Goal: Transaction & Acquisition: Purchase product/service

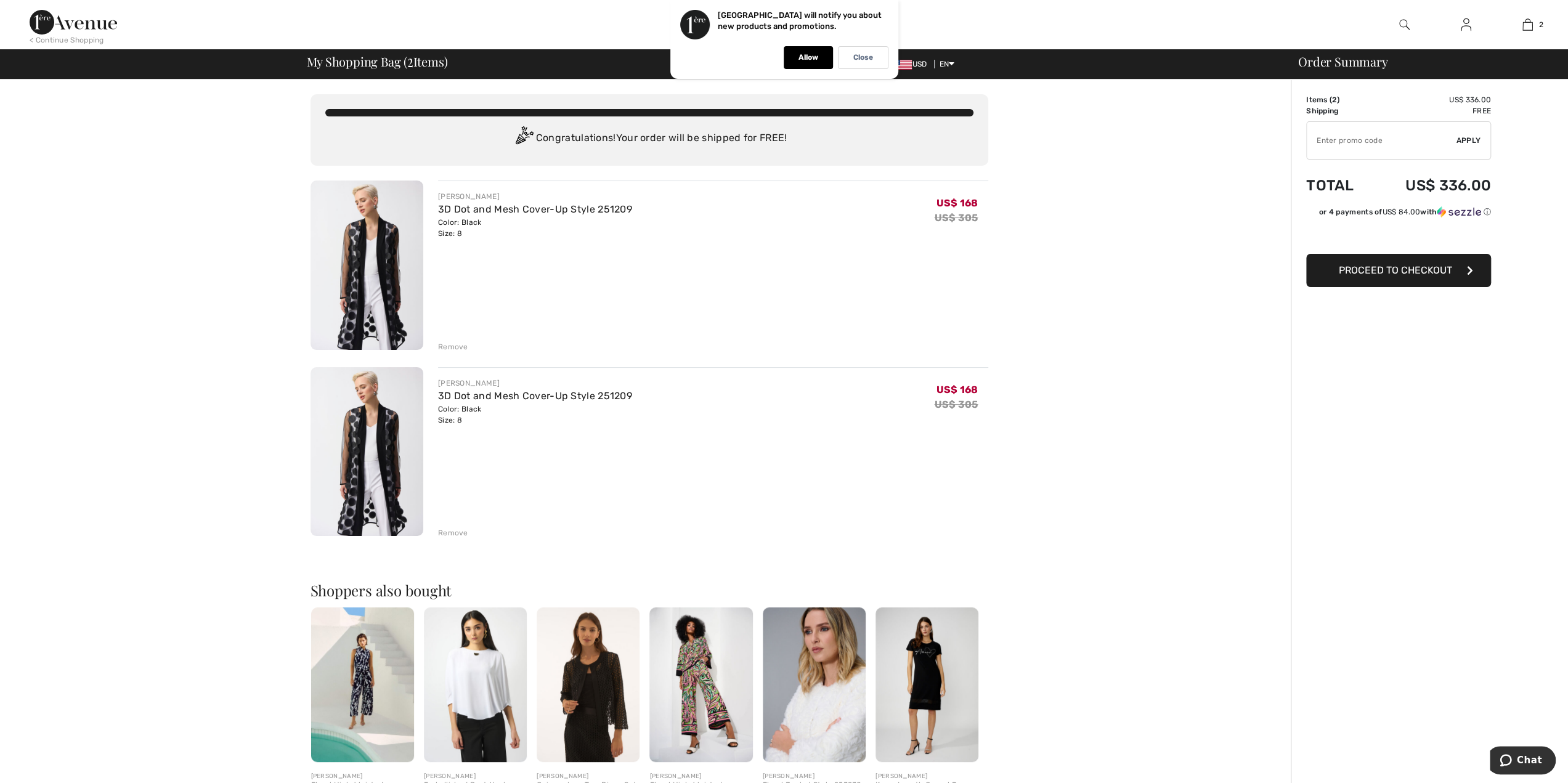
click at [449, 534] on div "Remove" at bounding box center [452, 533] width 30 height 11
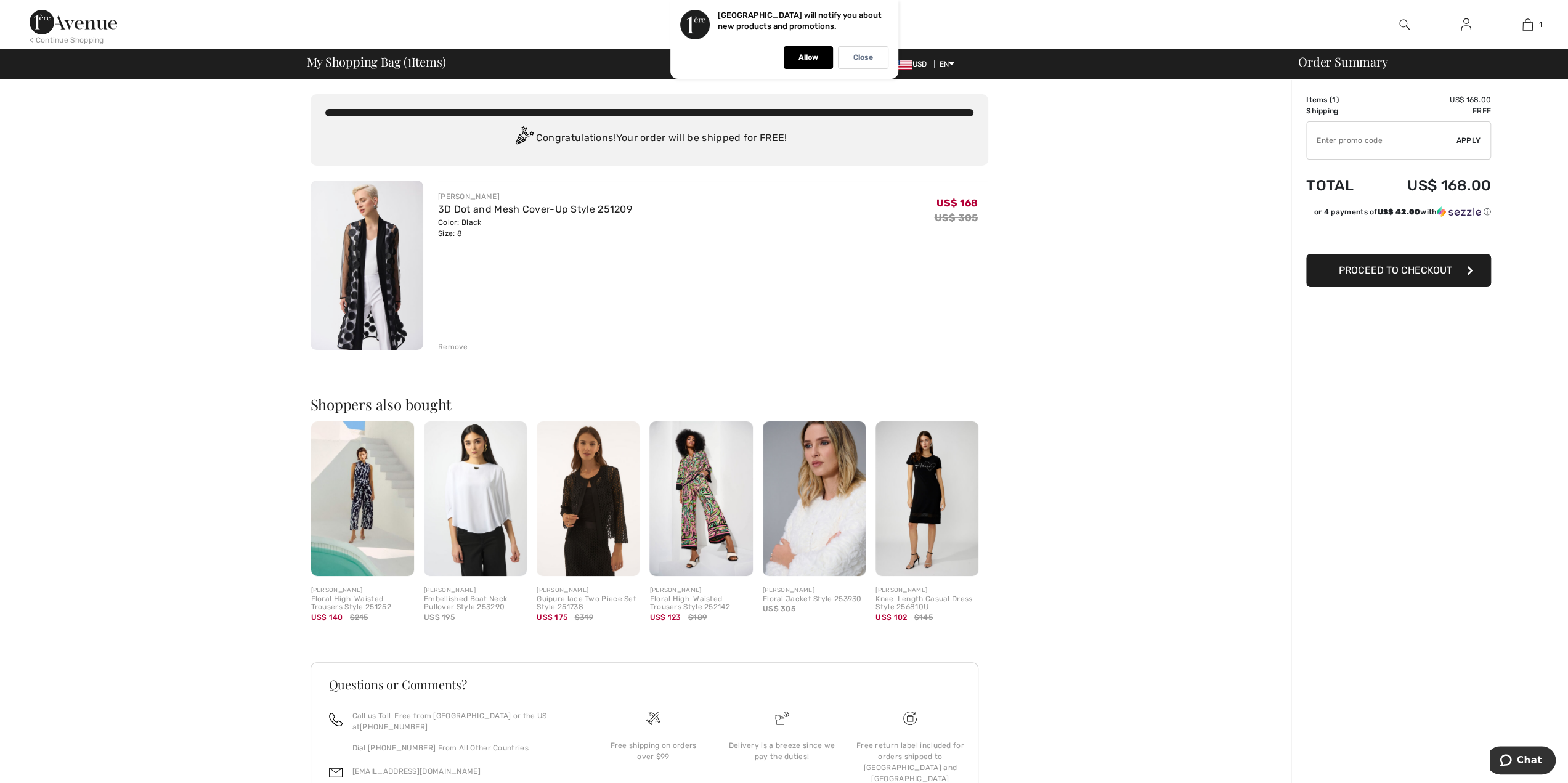
click at [1360, 271] on span "Proceed to Checkout" at bounding box center [1395, 270] width 113 height 12
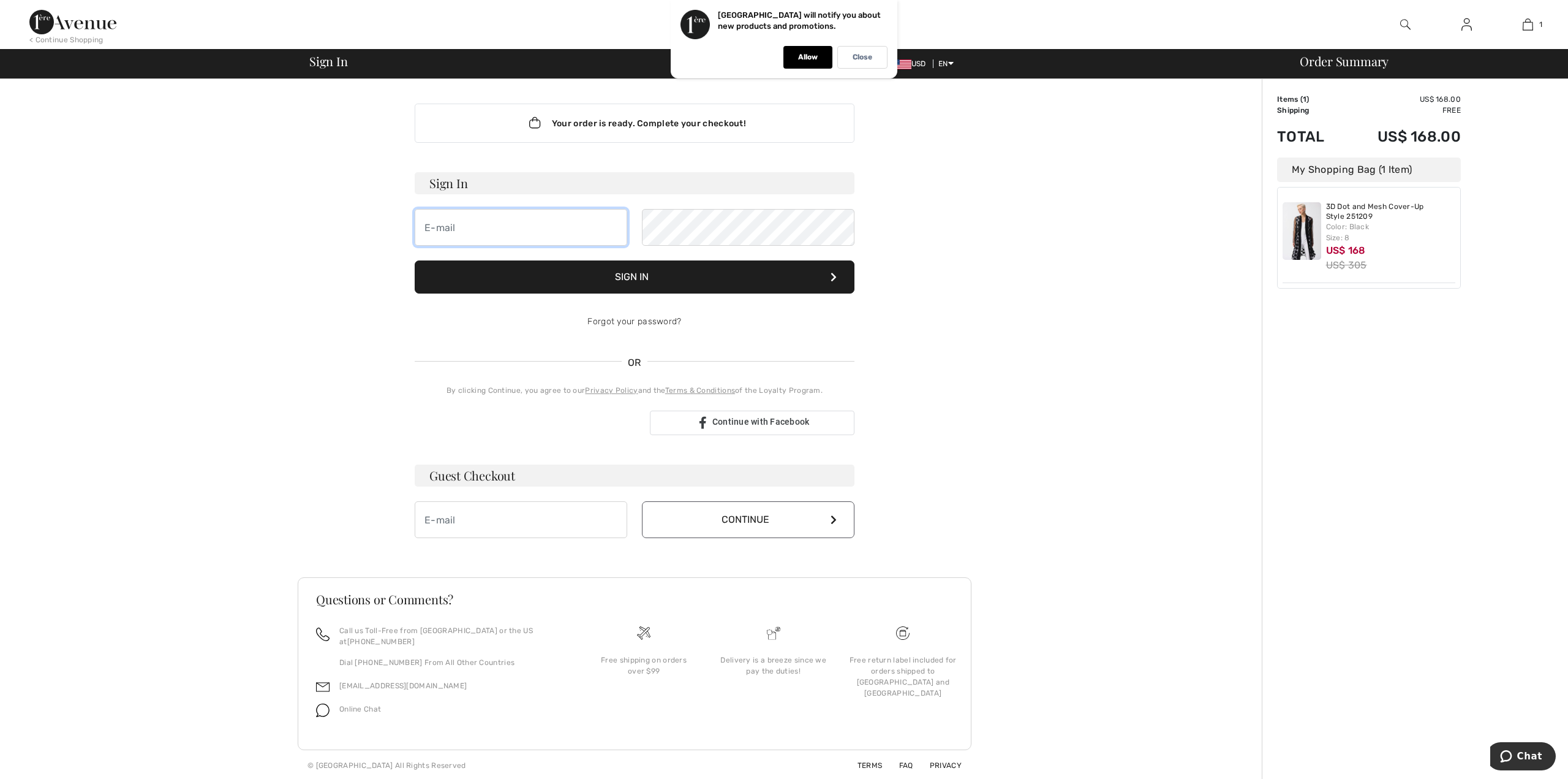
click at [548, 233] on input "email" at bounding box center [521, 227] width 213 height 37
type input "bergfew@ccf.org"
click at [620, 316] on link "Forgot your password?" at bounding box center [635, 321] width 94 height 11
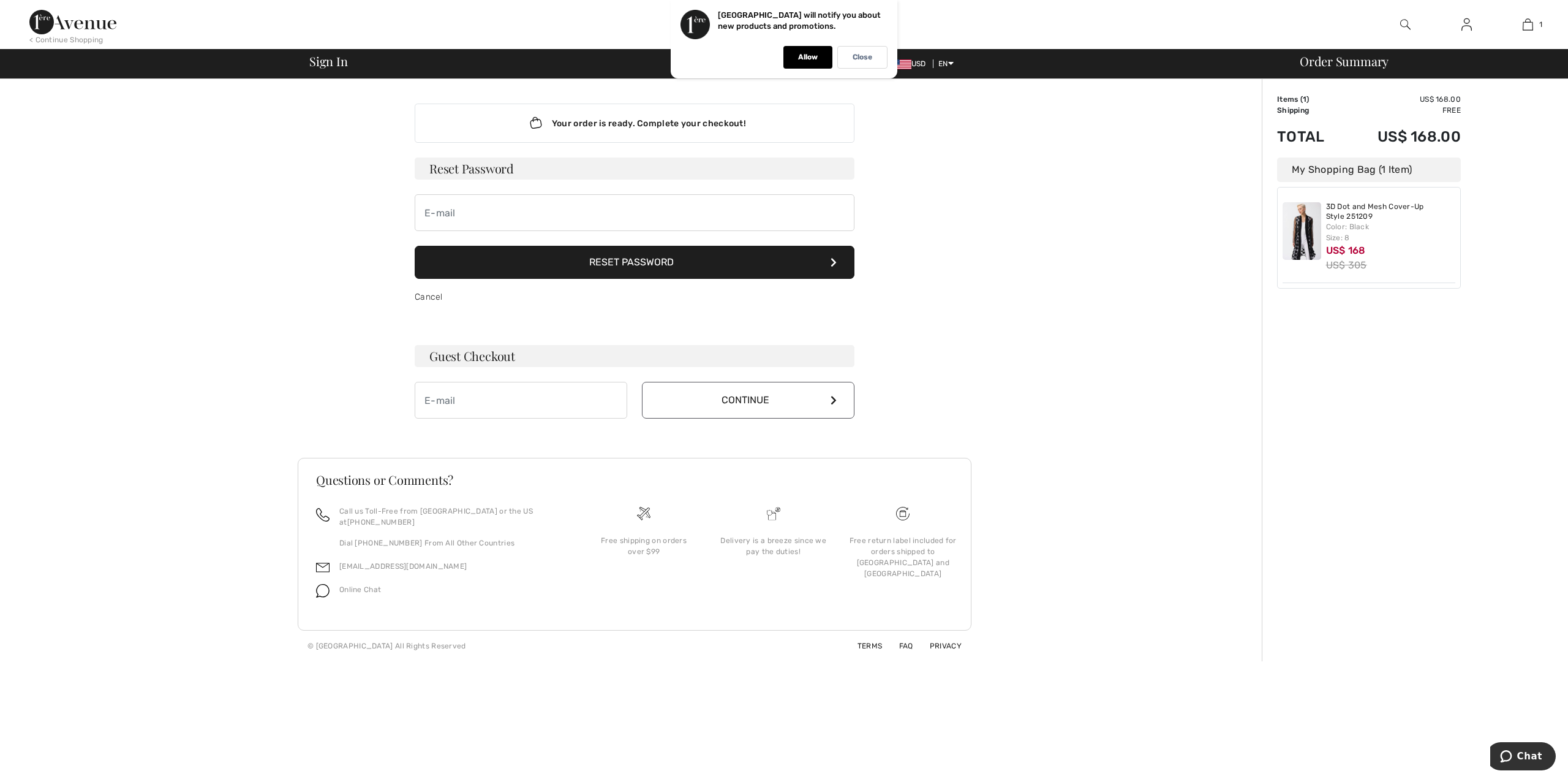
click at [650, 264] on button "Reset Password" at bounding box center [634, 262] width 440 height 33
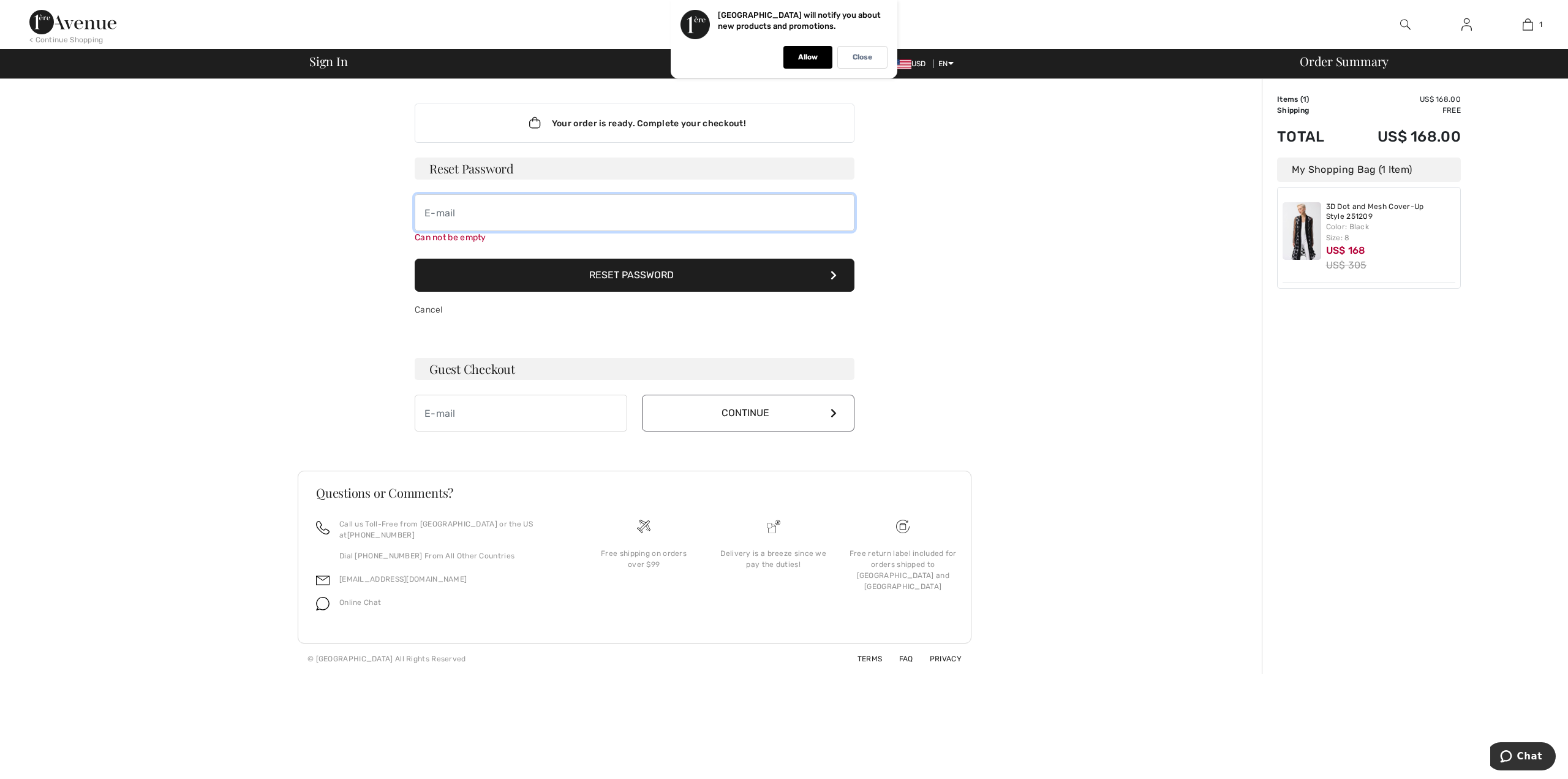
click at [528, 216] on input "email" at bounding box center [634, 213] width 440 height 37
type input "bergfew@ccf.org"
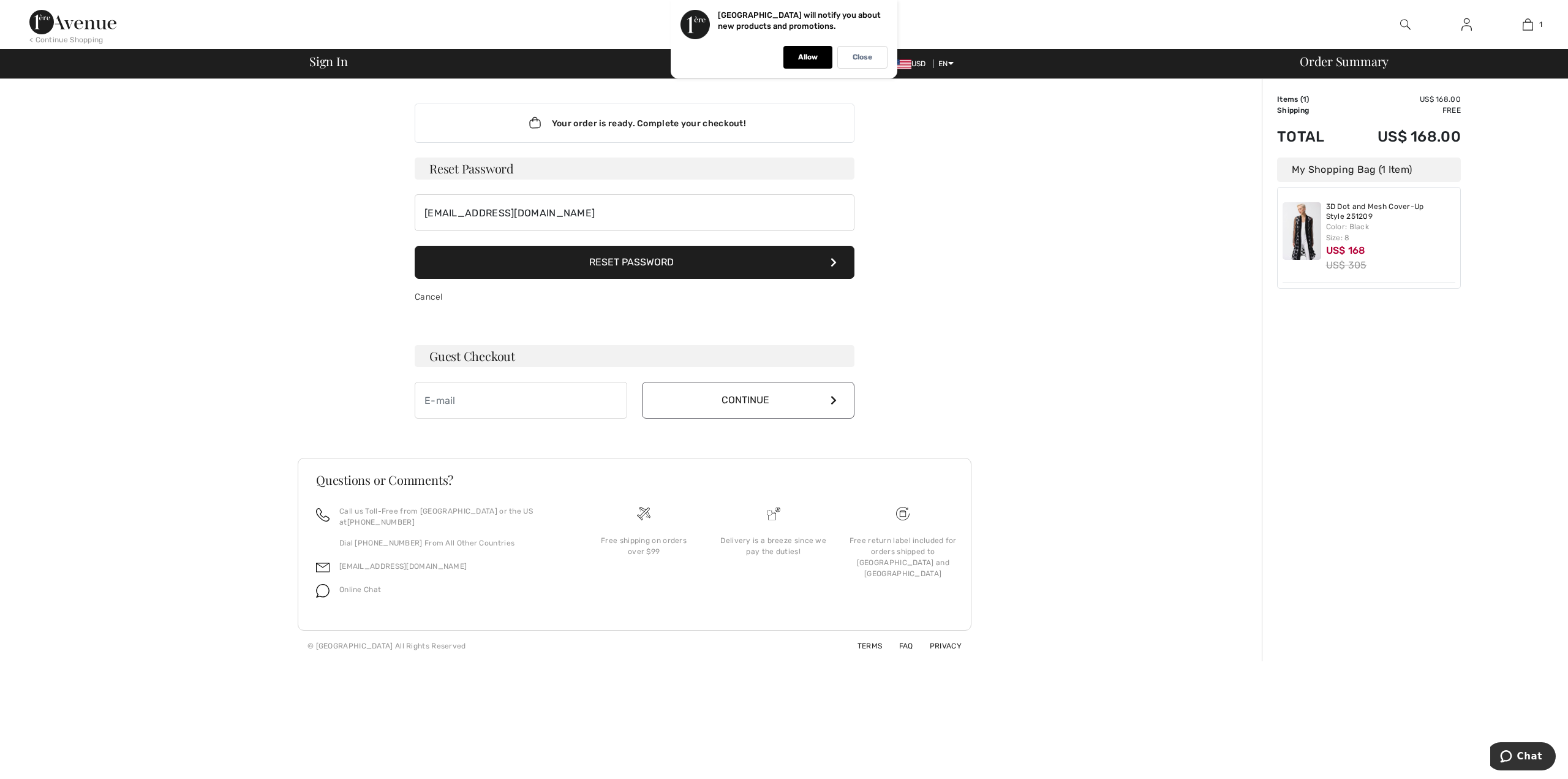
click at [627, 274] on button "Reset Password" at bounding box center [634, 262] width 440 height 33
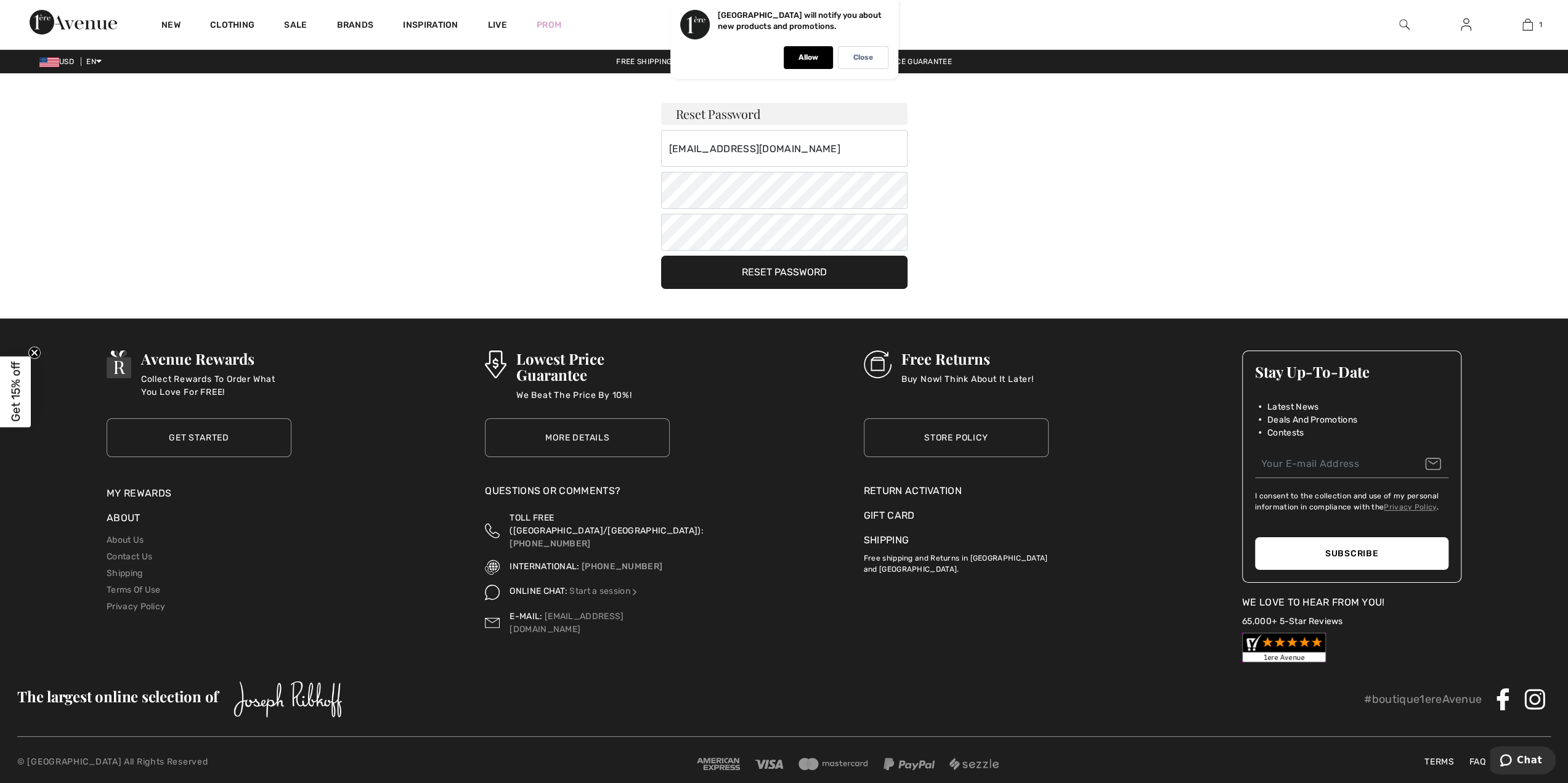
click at [788, 273] on button "Reset Password" at bounding box center [784, 272] width 246 height 33
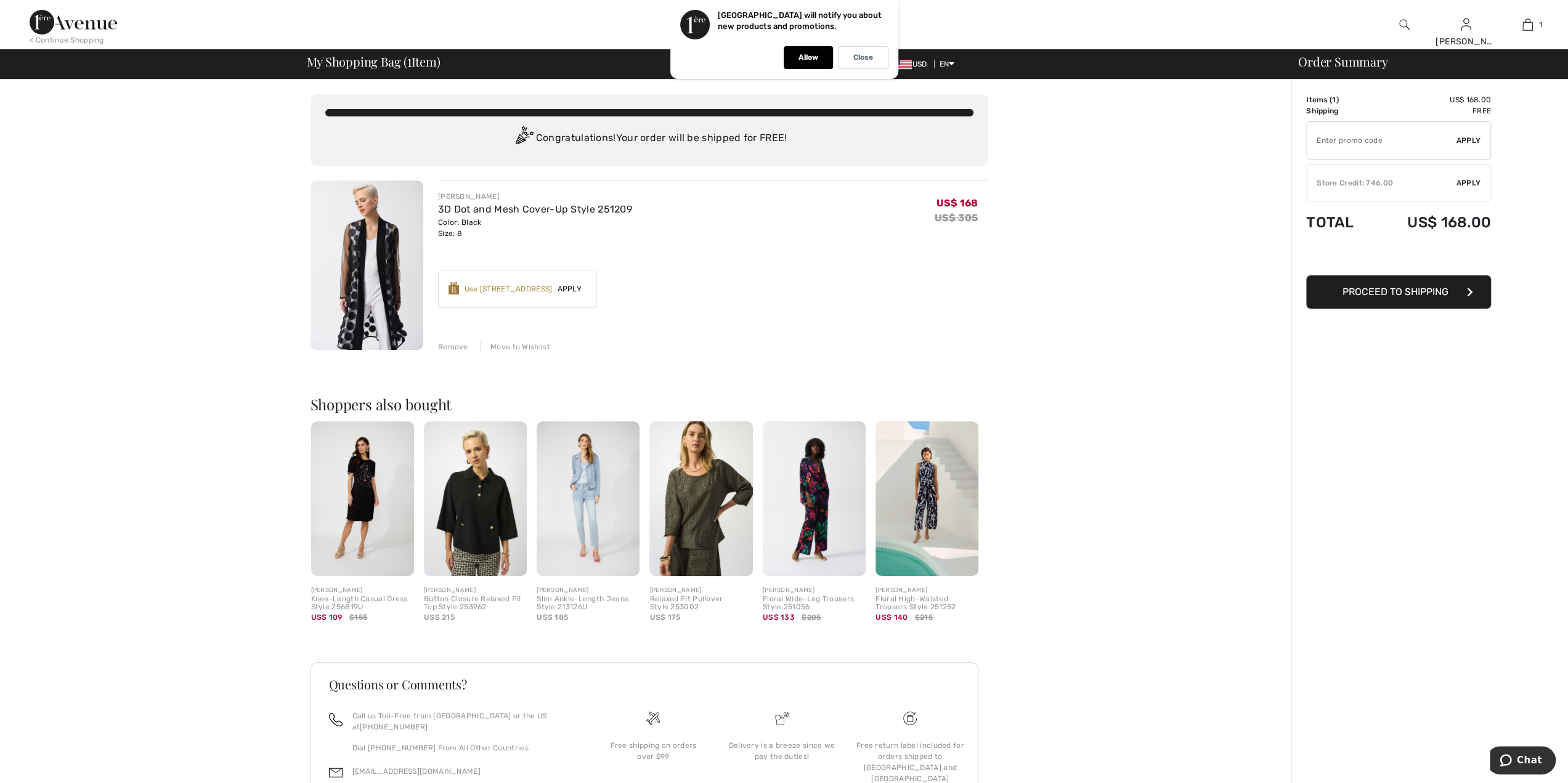
drag, startPoint x: 1426, startPoint y: 291, endPoint x: 883, endPoint y: 263, distance: 543.7
click at [1085, 279] on div "You are only US$ 0.00 away from FREE SHIPPING! Continue Shopping > Congratulati…" at bounding box center [788, 473] width 1560 height 787
click at [859, 59] on p "Close" at bounding box center [862, 57] width 19 height 9
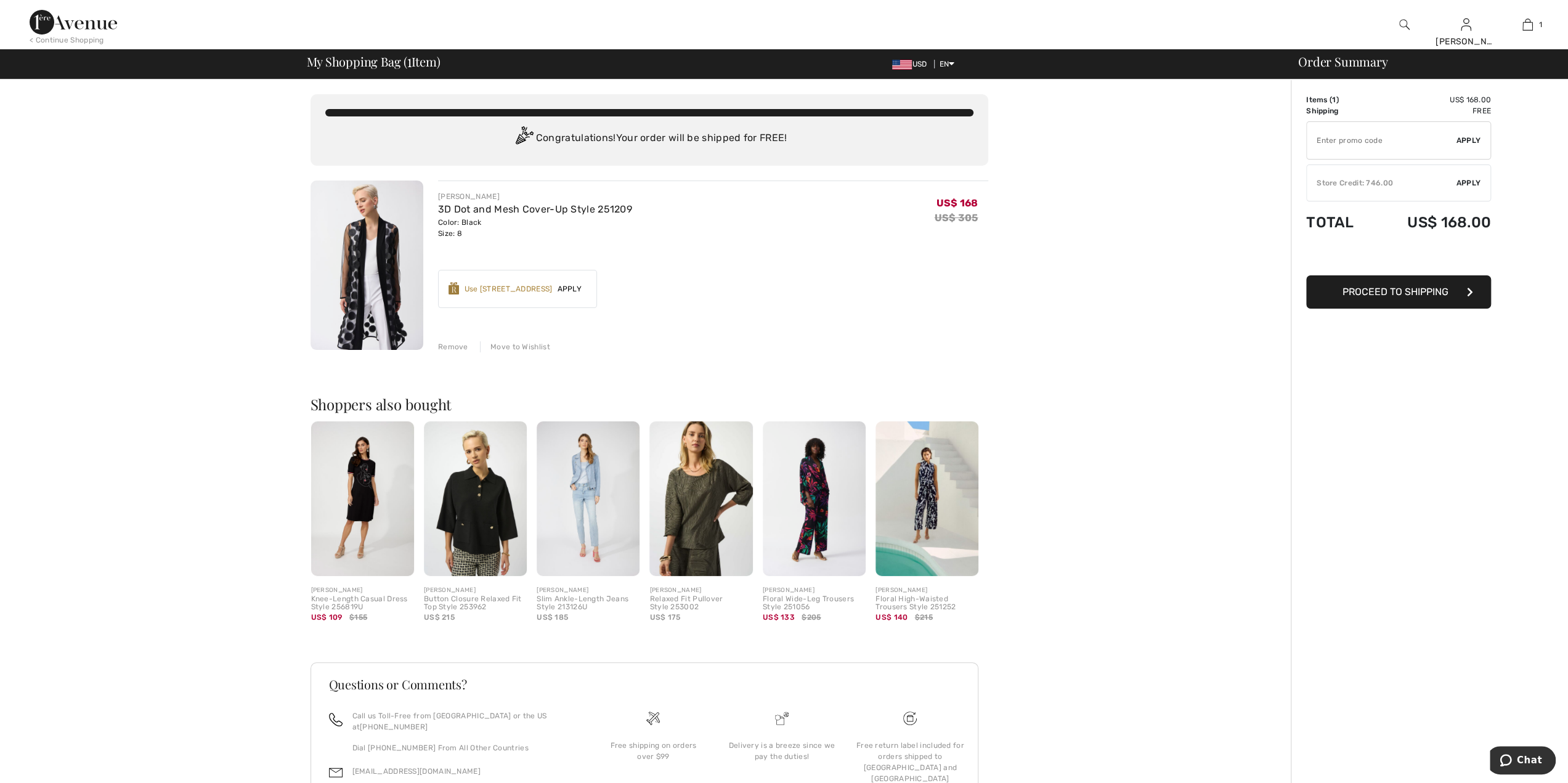
click at [1417, 295] on span "Proceed to Shipping" at bounding box center [1395, 291] width 106 height 12
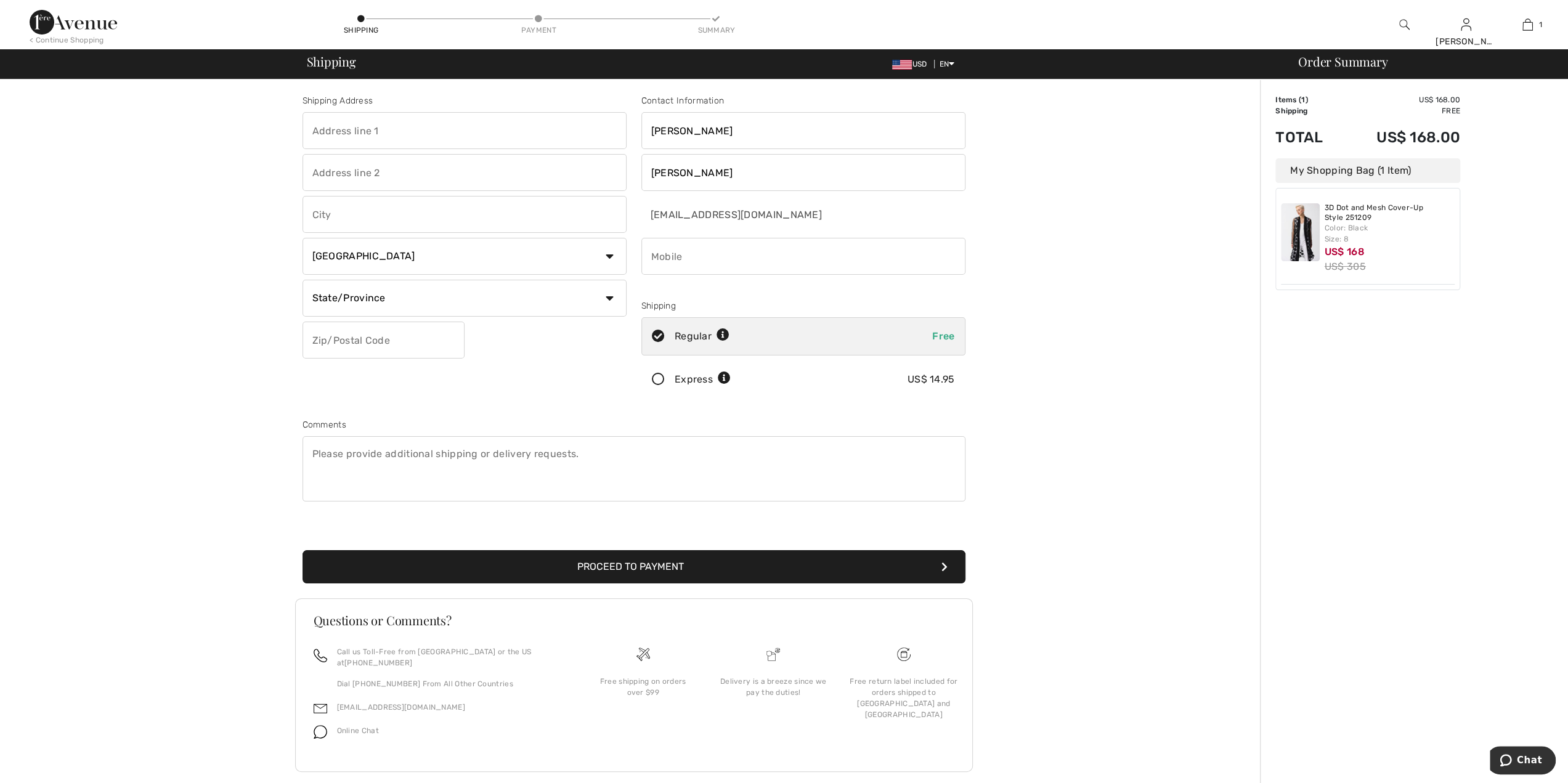
click at [699, 262] on input "phone" at bounding box center [803, 256] width 324 height 37
type input "2163123909"
type input "38100 Jackson Rd"
type input "Moreland Hills"
select select "US"
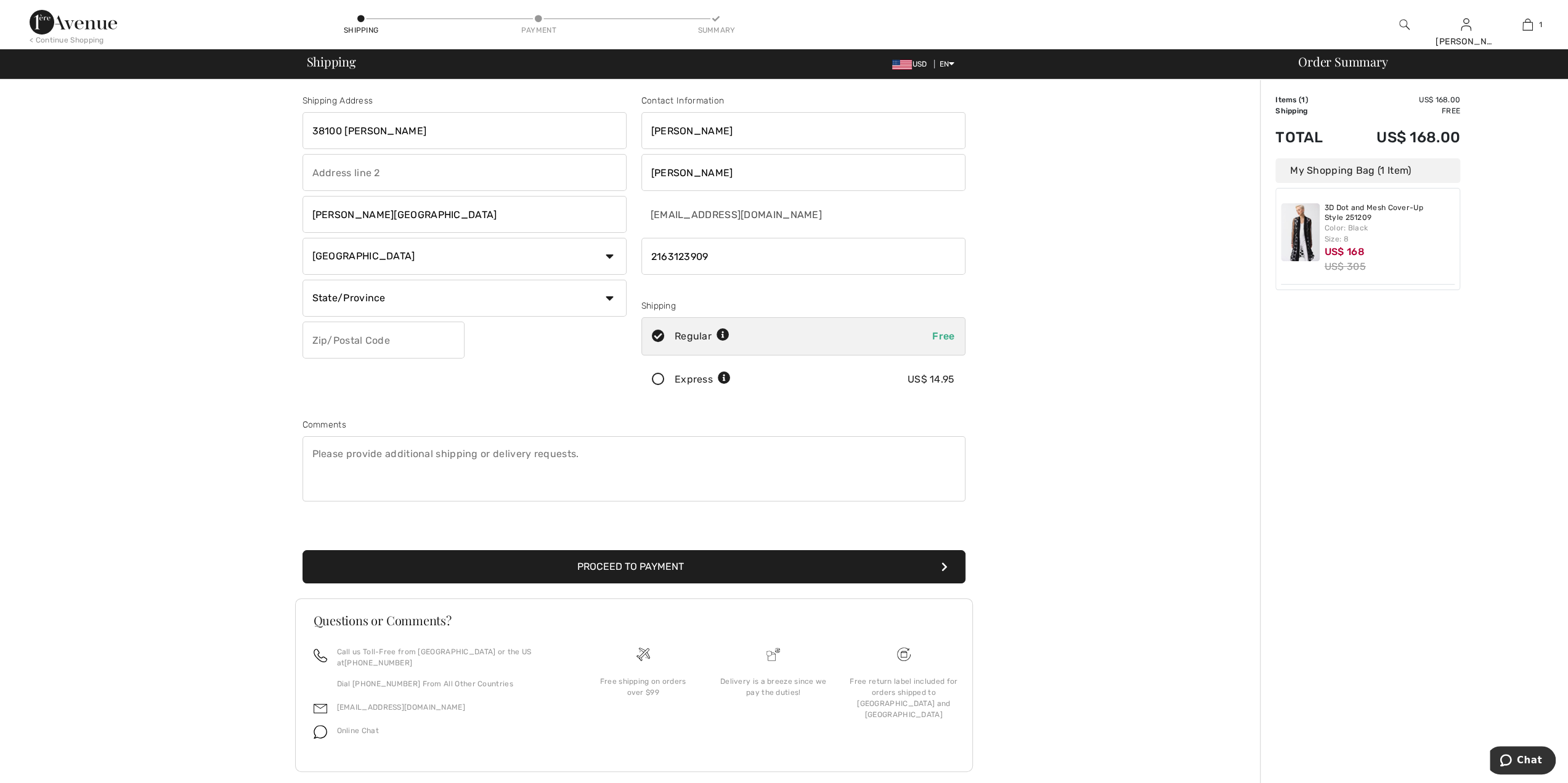
select select "OH"
type input "44022"
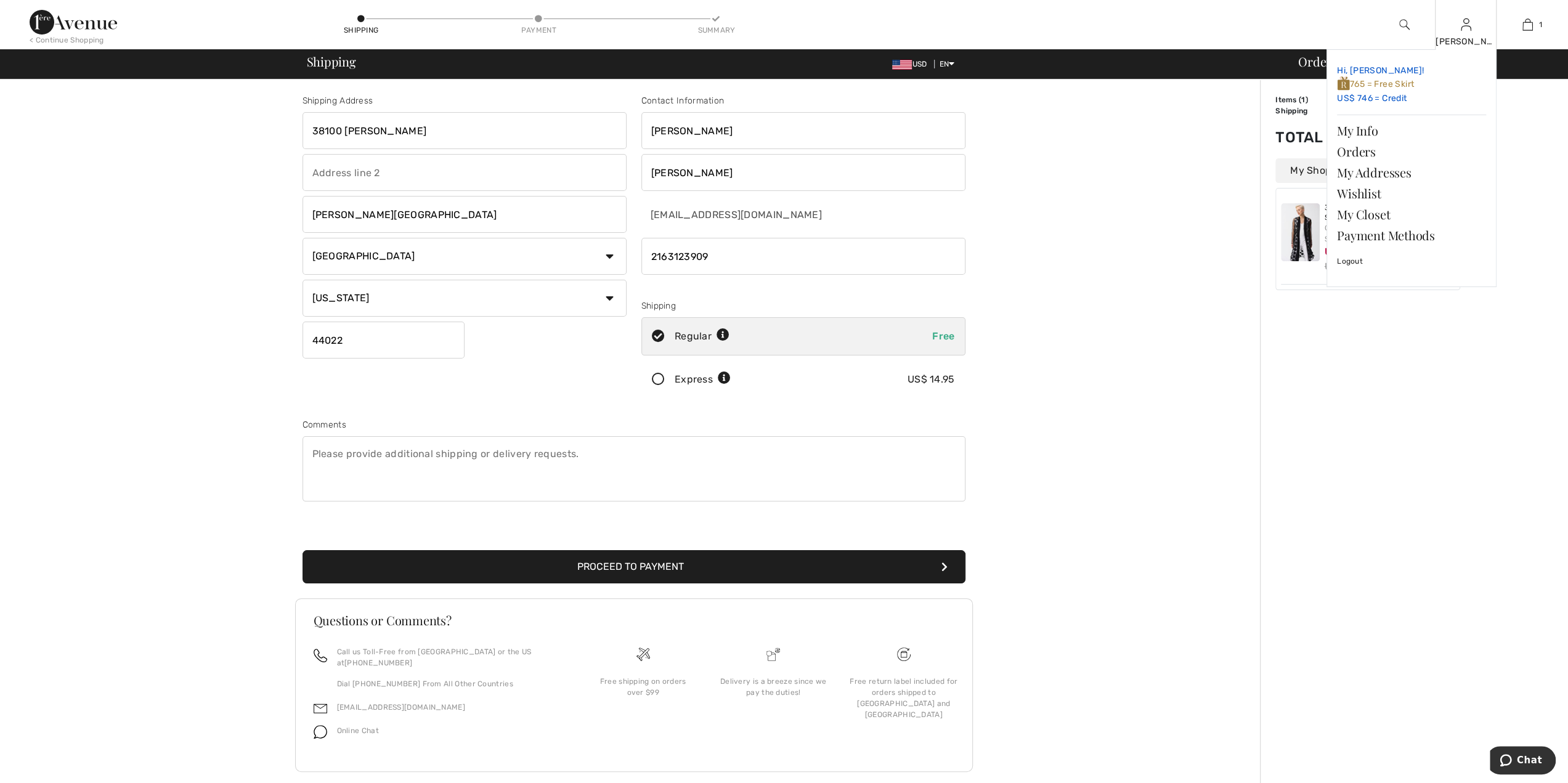
click at [1377, 98] on link "Hi, Wilma! 765 = Free Skirt US$ 746 = Credit" at bounding box center [1412, 84] width 149 height 50
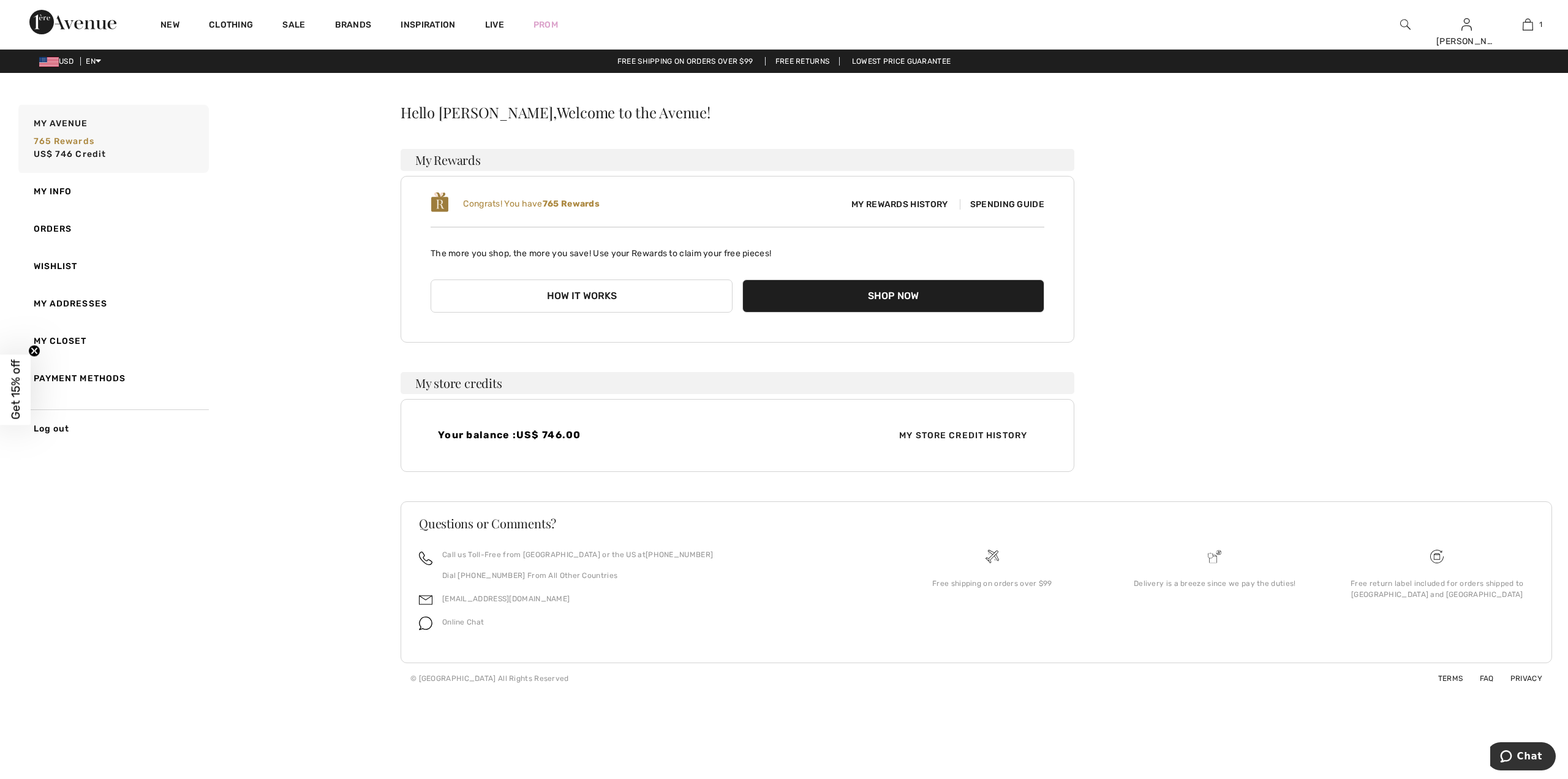
click at [917, 203] on span "My Rewards History" at bounding box center [900, 204] width 116 height 13
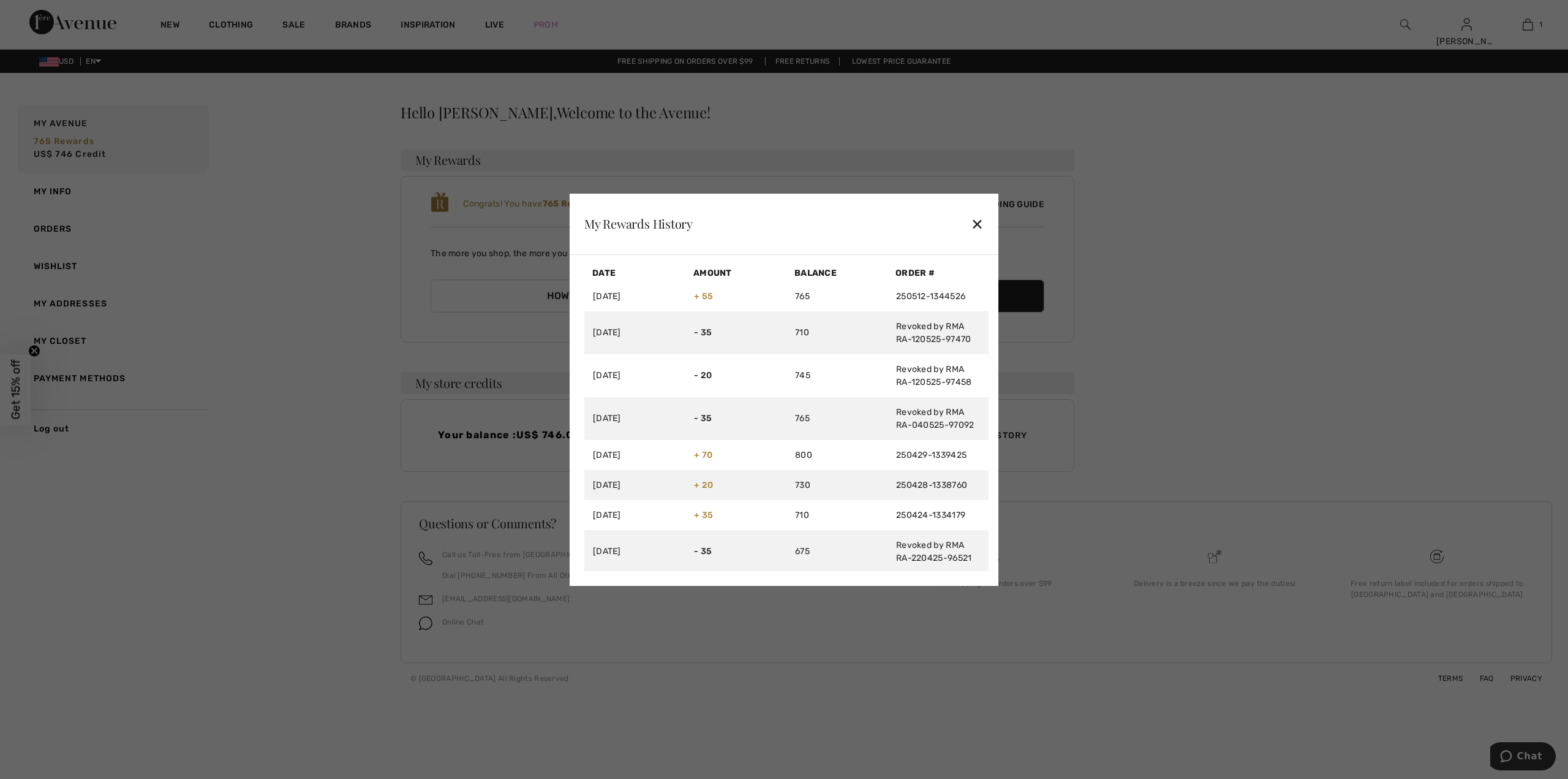
click at [979, 226] on div "My Rewards History ✕" at bounding box center [784, 224] width 429 height 62
click at [983, 223] on div "✕" at bounding box center [977, 223] width 13 height 25
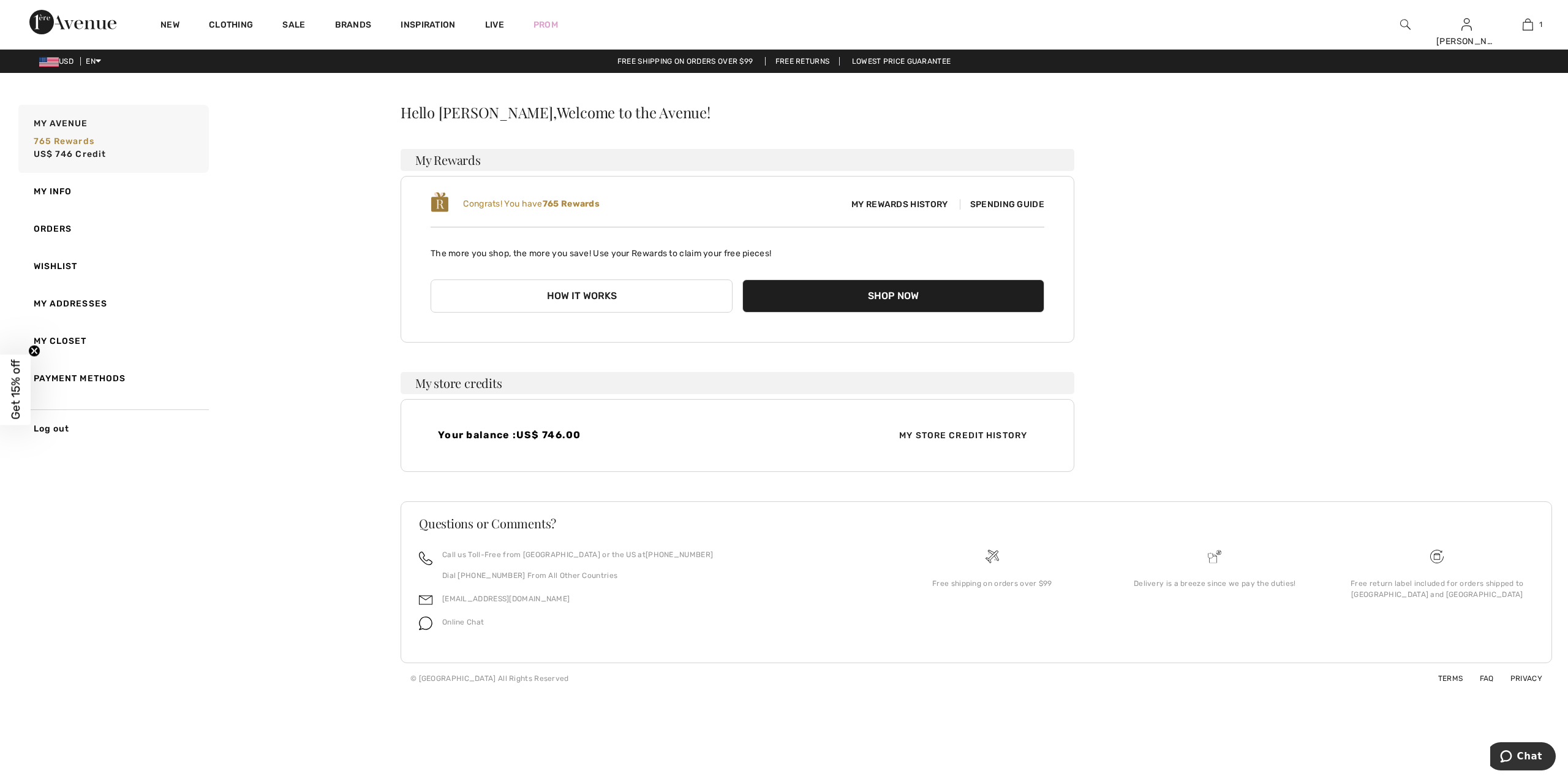
click at [906, 298] on button "Shop Now" at bounding box center [893, 296] width 302 height 33
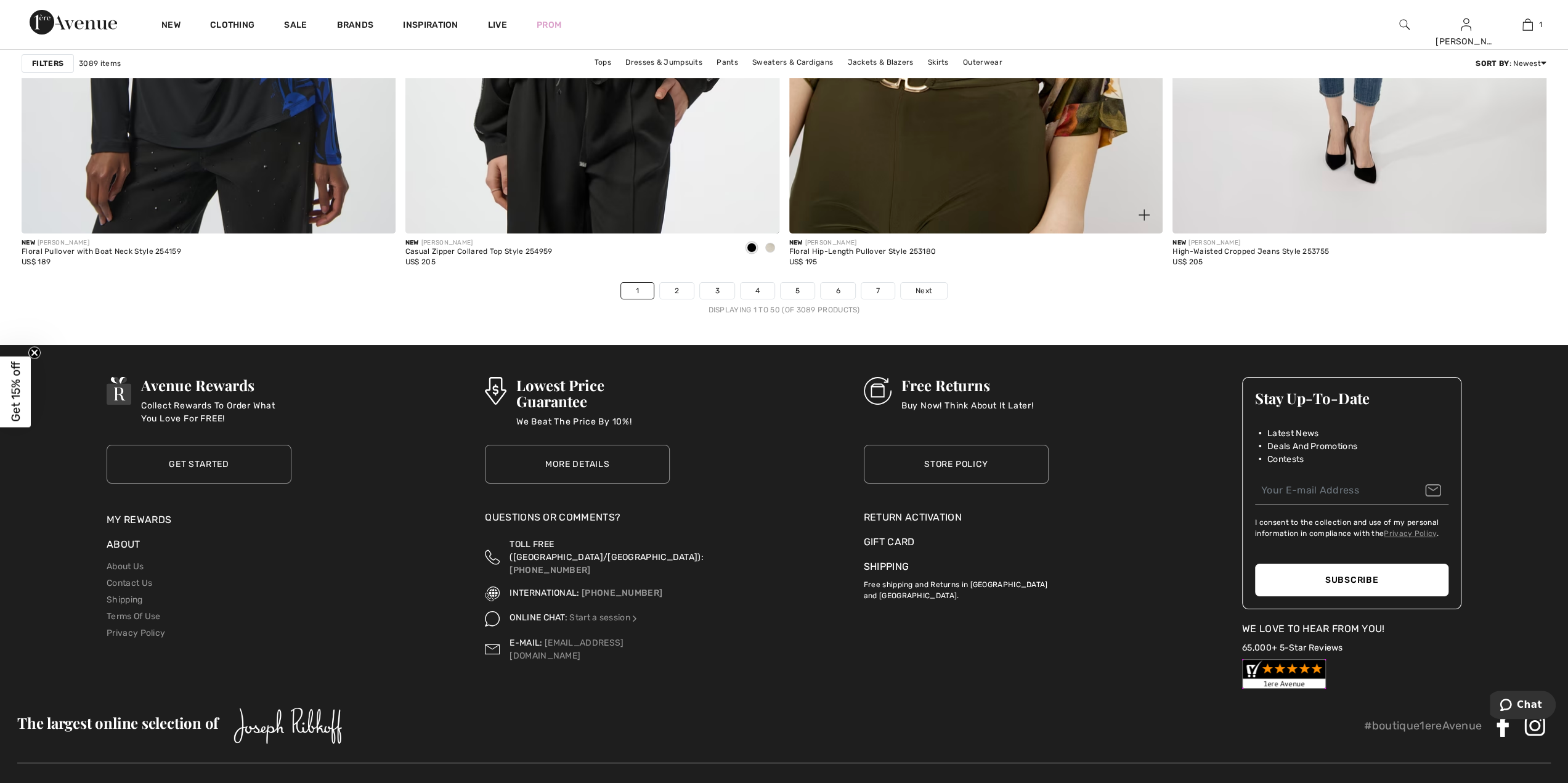
scroll to position [9271, 0]
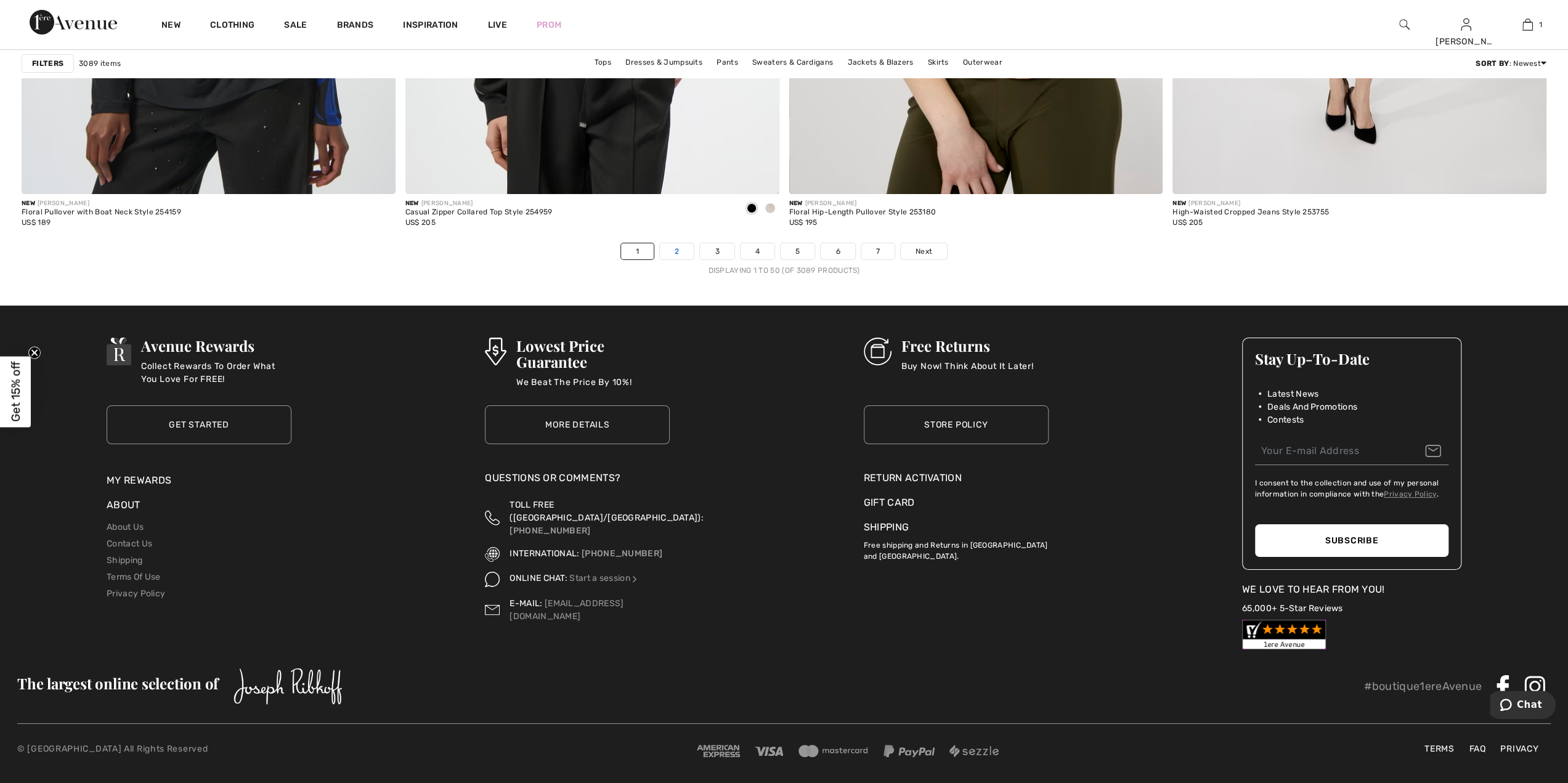
click at [688, 243] on link "2" at bounding box center [677, 251] width 34 height 16
click at [682, 251] on link "2" at bounding box center [677, 251] width 34 height 16
click at [679, 249] on link "2" at bounding box center [677, 251] width 34 height 16
click at [679, 249] on link "2" at bounding box center [677, 251] width 34 height 16
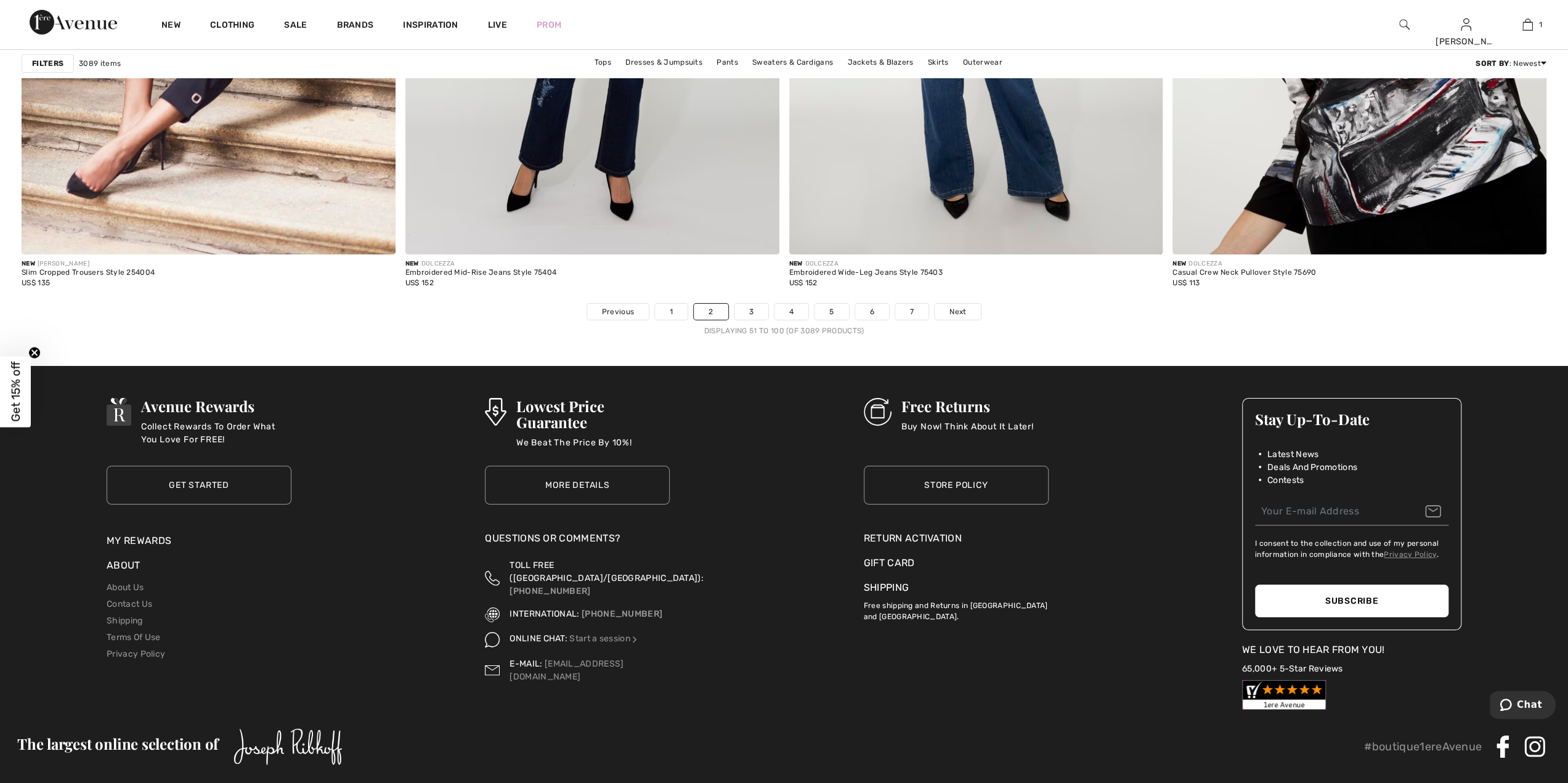
scroll to position [9271, 0]
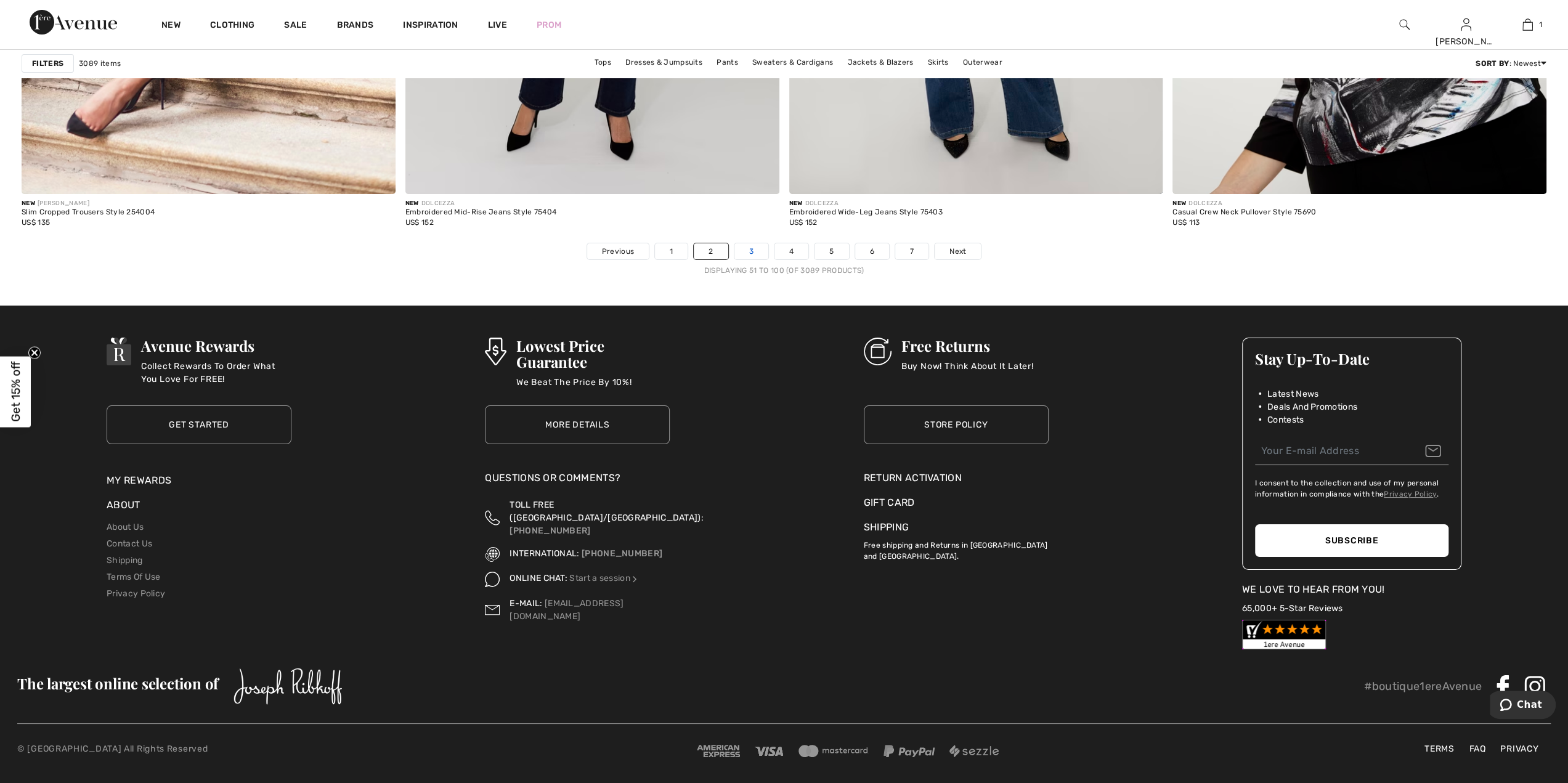
click at [757, 254] on link "3" at bounding box center [751, 251] width 34 height 16
click at [758, 248] on link "3" at bounding box center [751, 251] width 34 height 16
click at [758, 247] on link "3" at bounding box center [751, 251] width 34 height 16
click at [758, 246] on link "3" at bounding box center [751, 251] width 34 height 16
click at [749, 251] on link "3" at bounding box center [751, 251] width 34 height 16
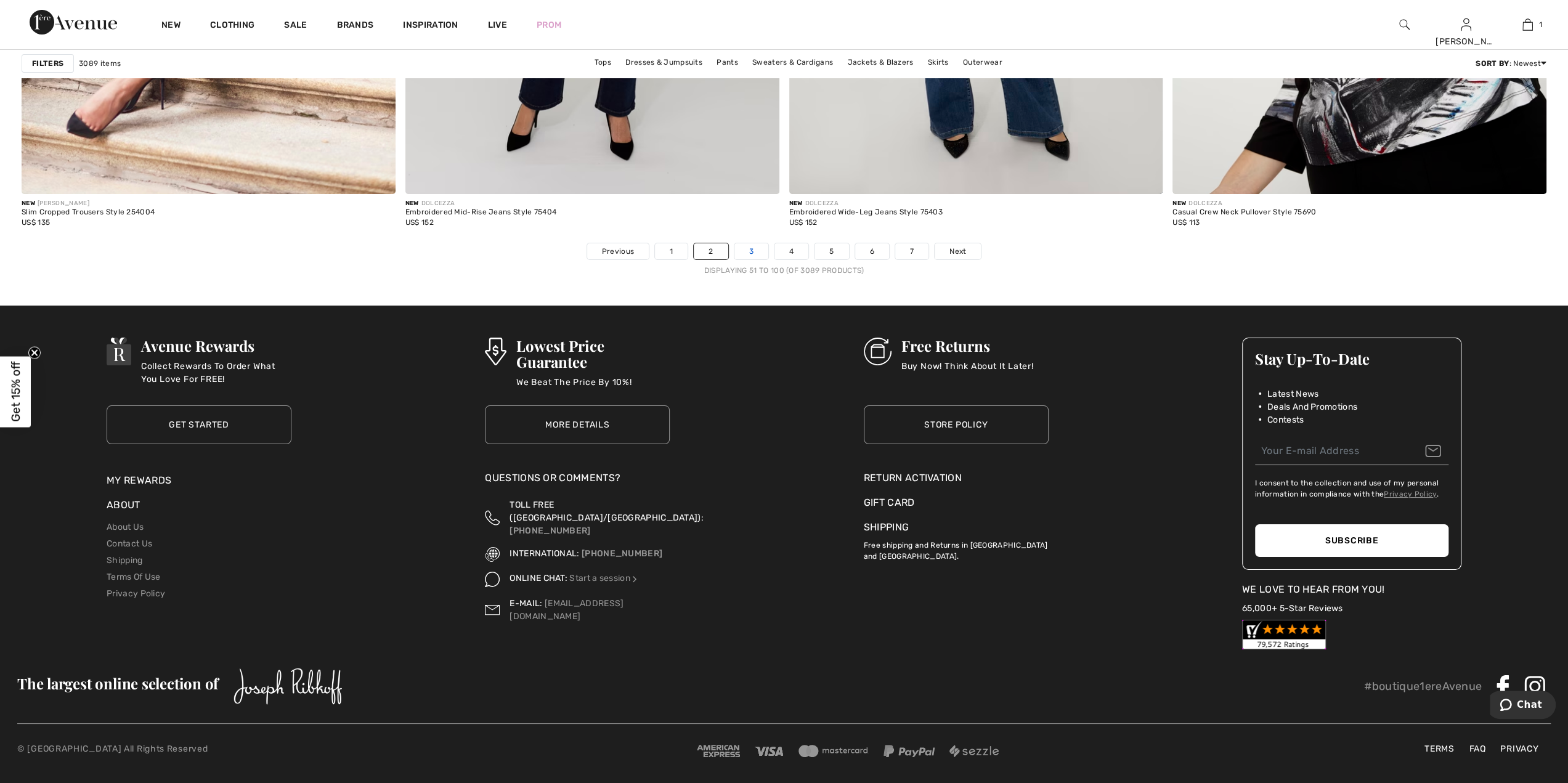
click at [749, 250] on link "3" at bounding box center [751, 251] width 34 height 16
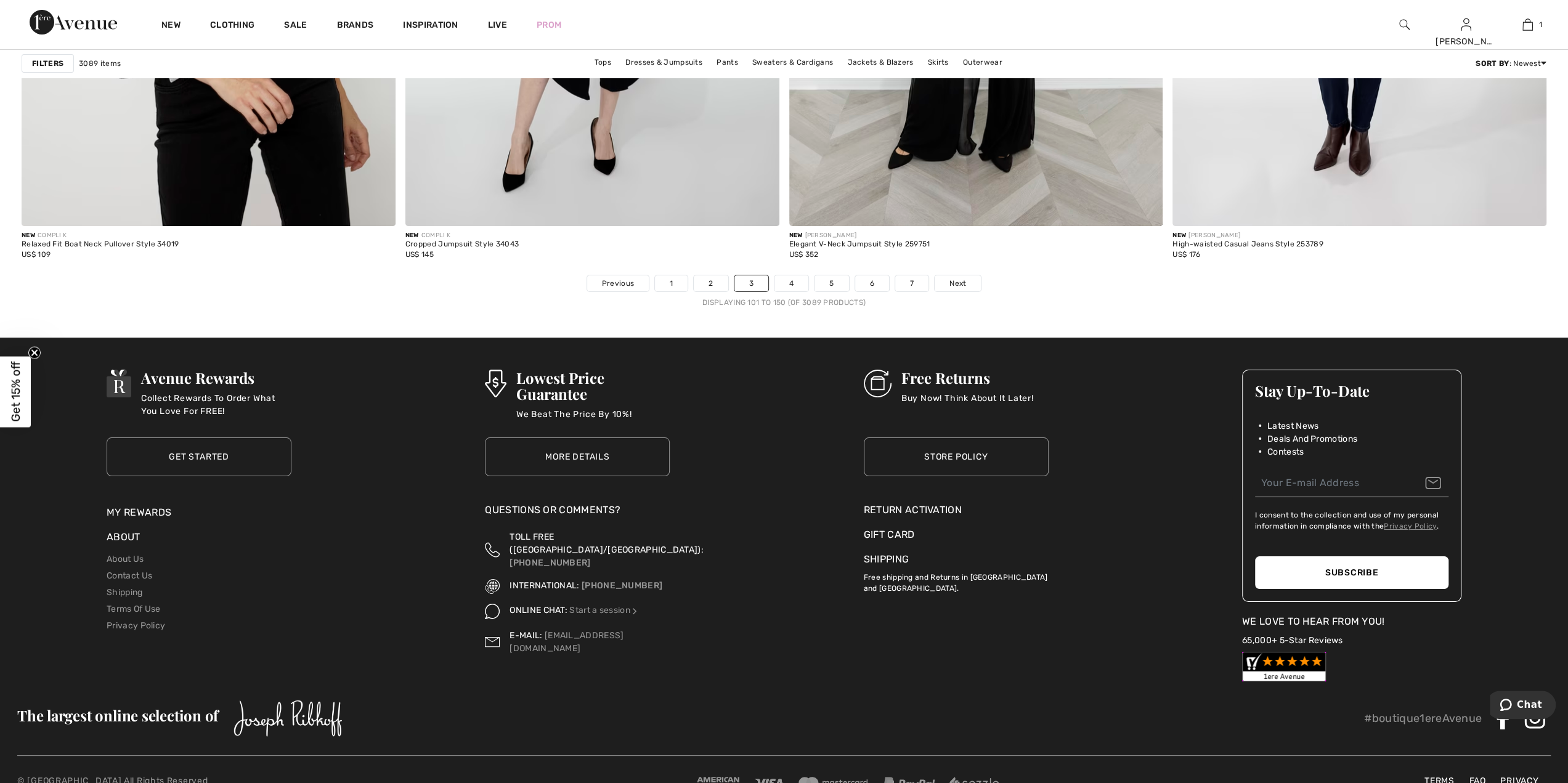
scroll to position [9271, 0]
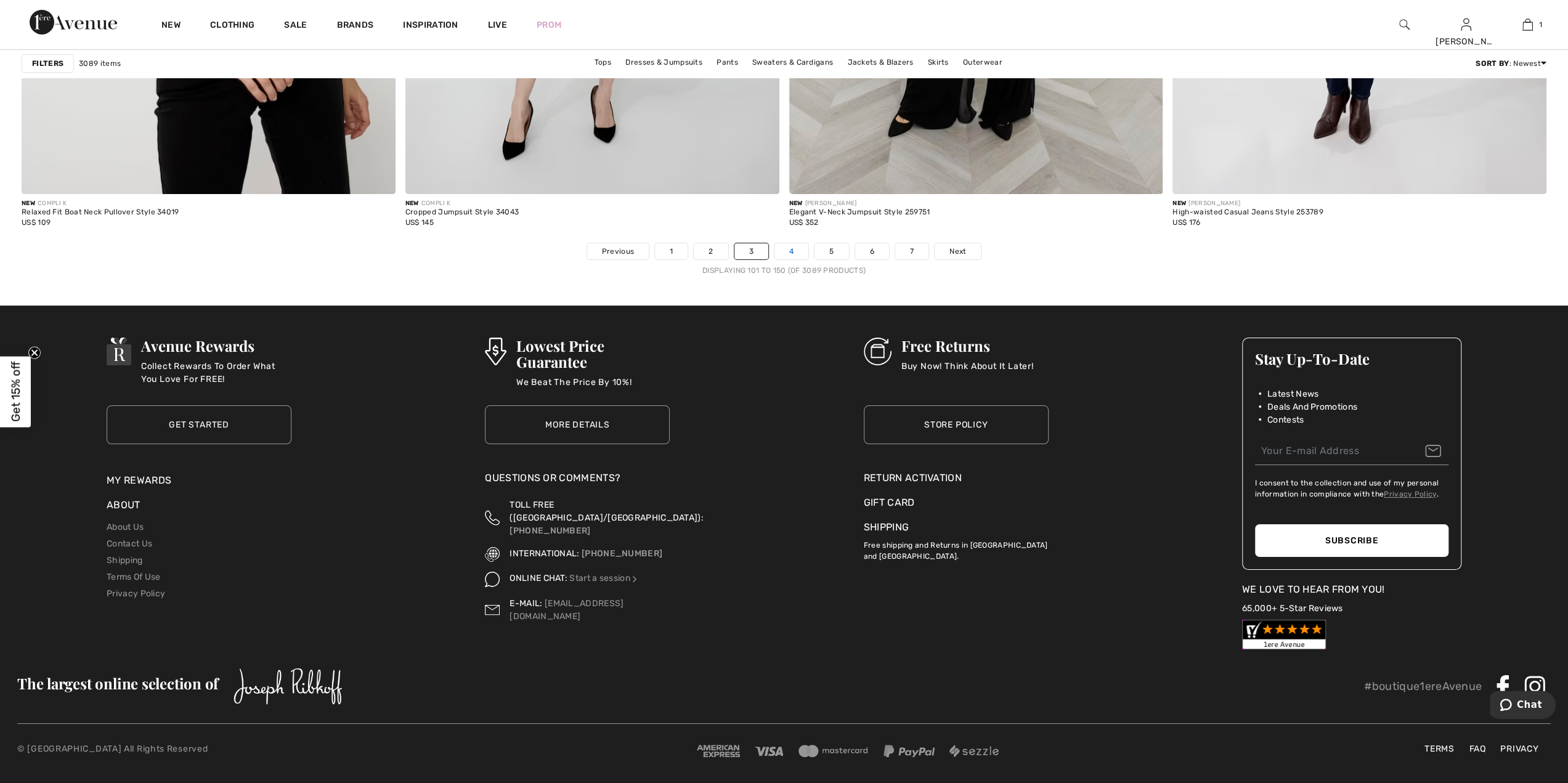
click at [803, 249] on link "4" at bounding box center [792, 251] width 34 height 16
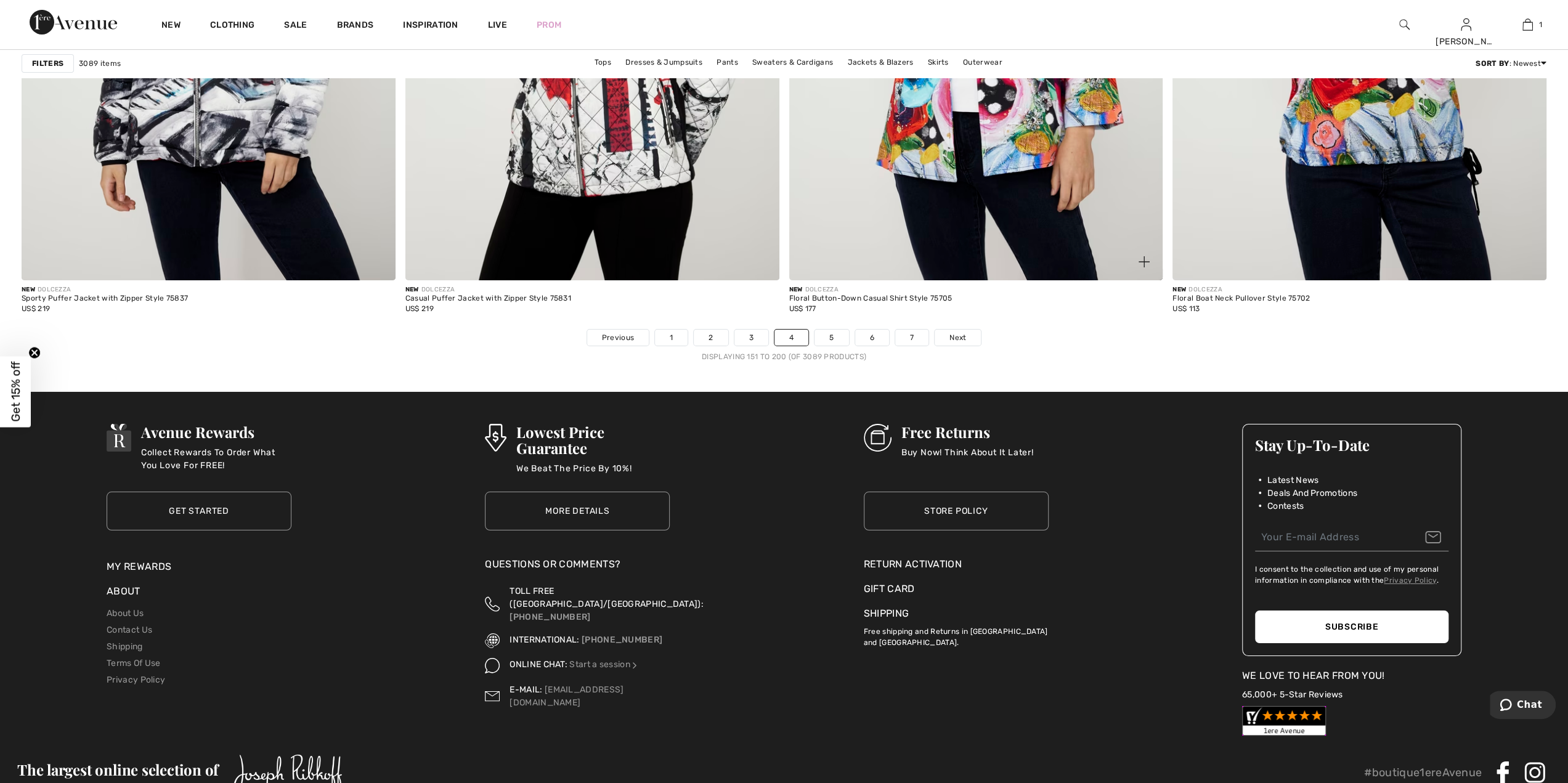
scroll to position [9239, 0]
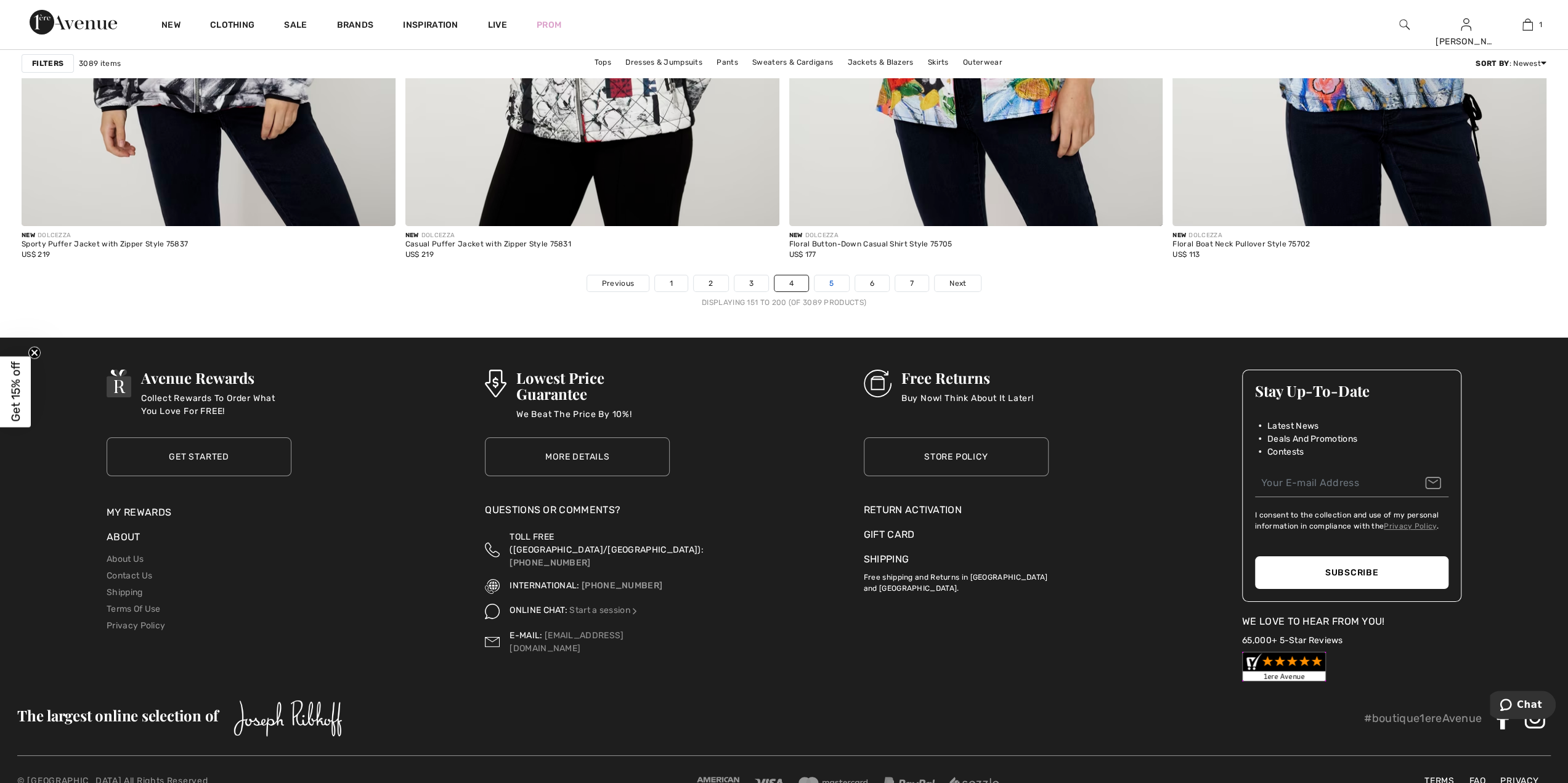
click at [823, 281] on link "5" at bounding box center [831, 283] width 34 height 16
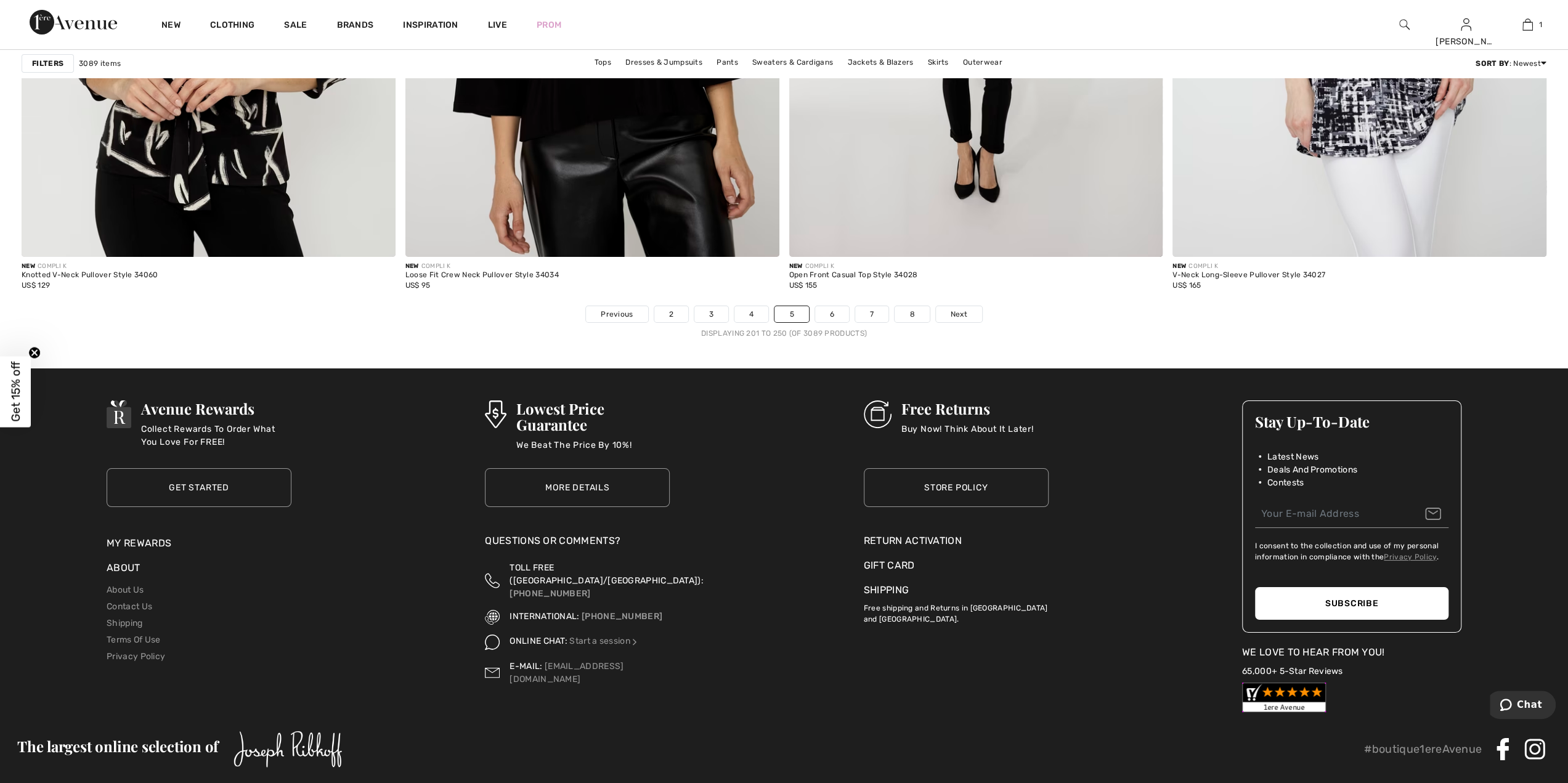
scroll to position [9271, 0]
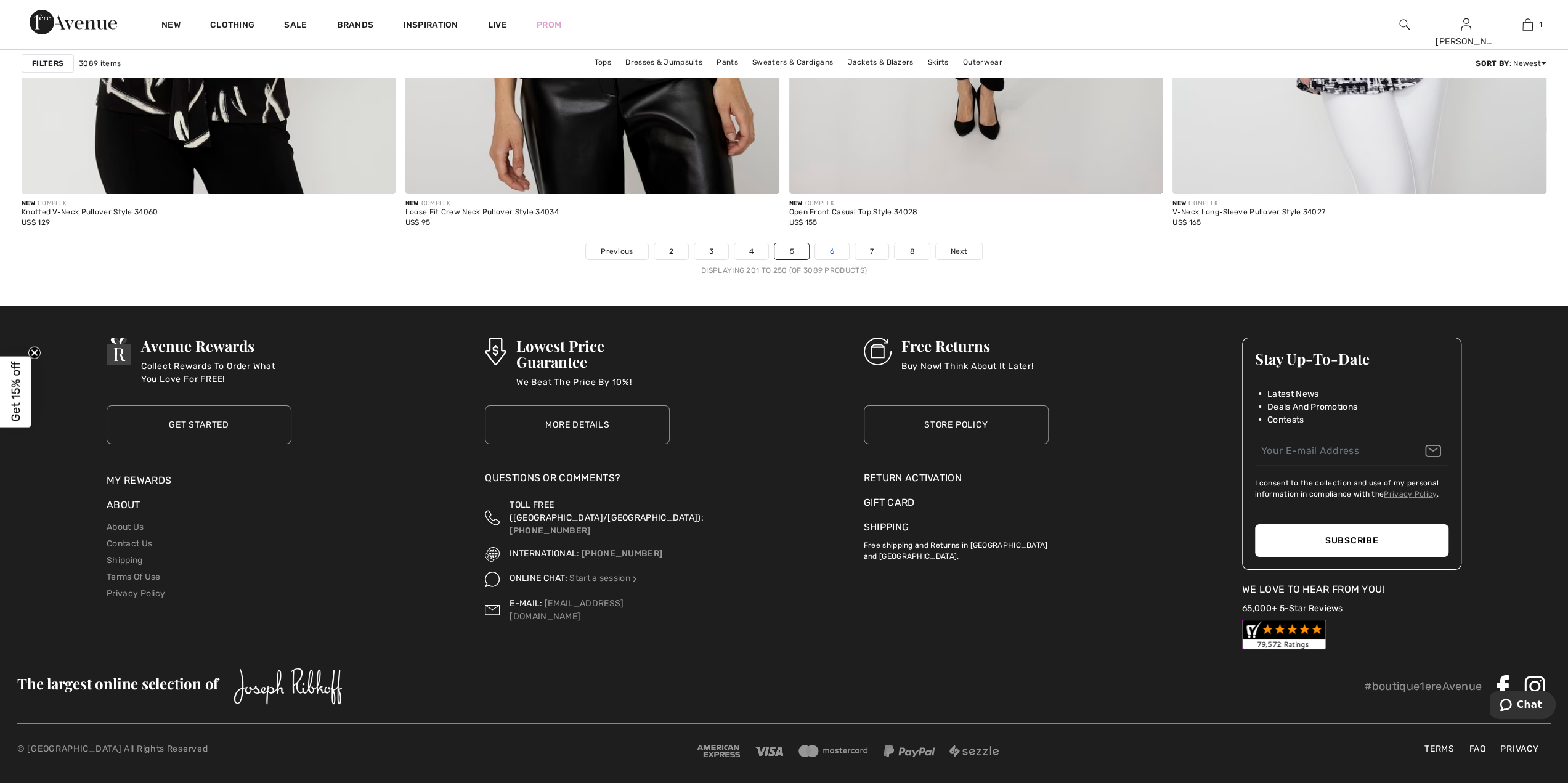
click at [845, 253] on link "6" at bounding box center [832, 251] width 34 height 16
click at [837, 248] on link "6" at bounding box center [832, 251] width 34 height 16
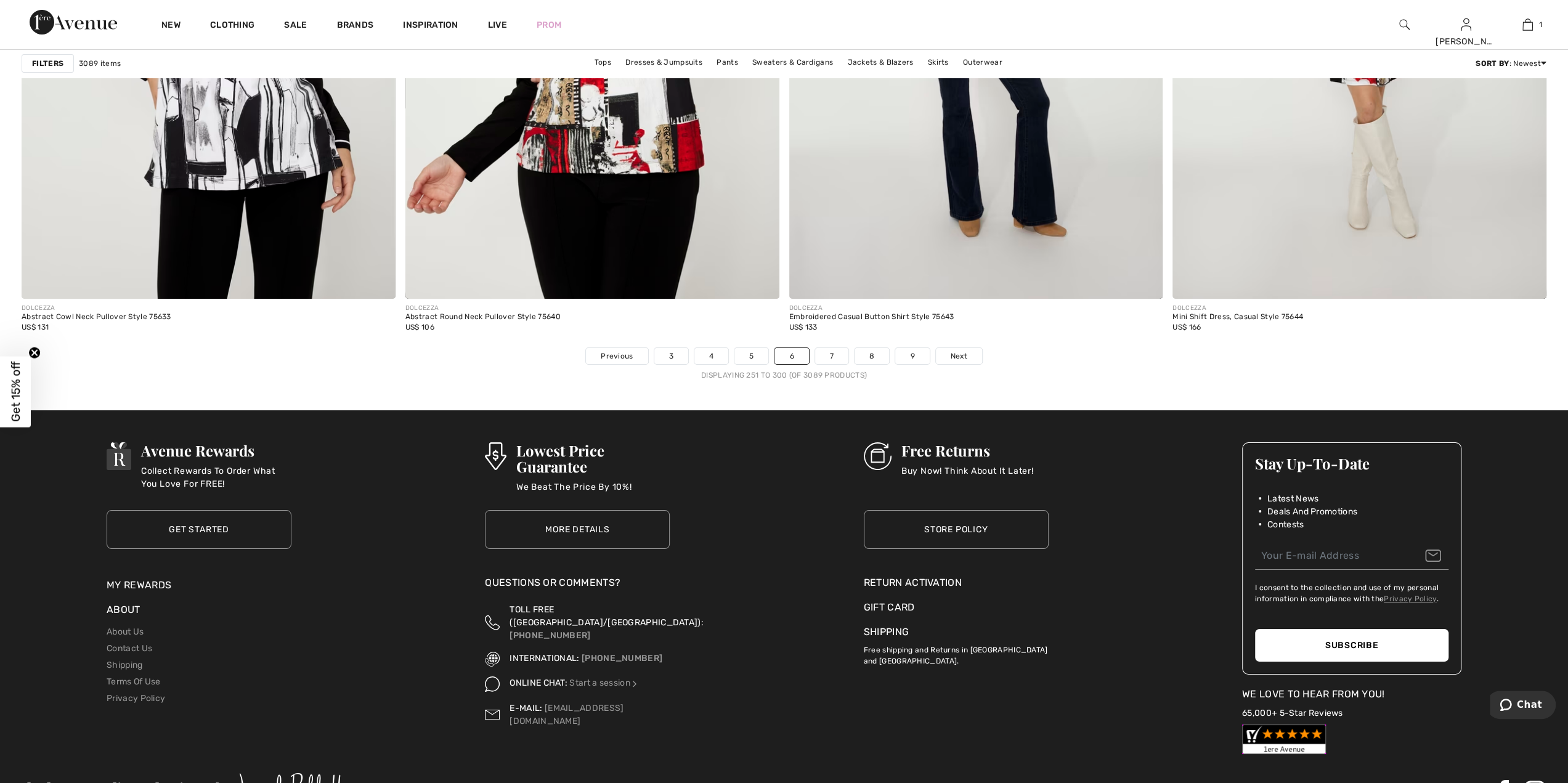
scroll to position [9271, 0]
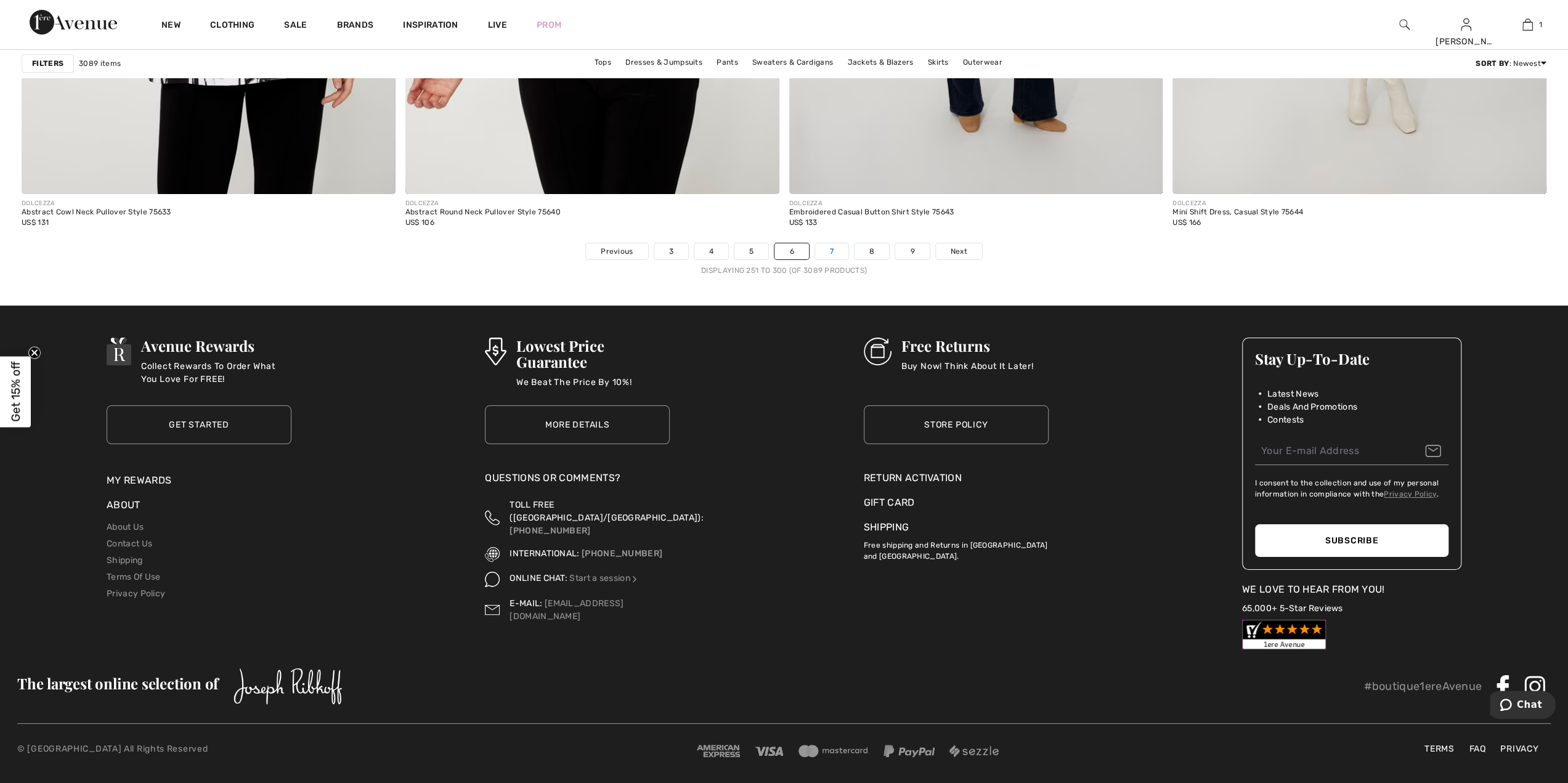
click at [834, 246] on link "7" at bounding box center [831, 251] width 33 height 16
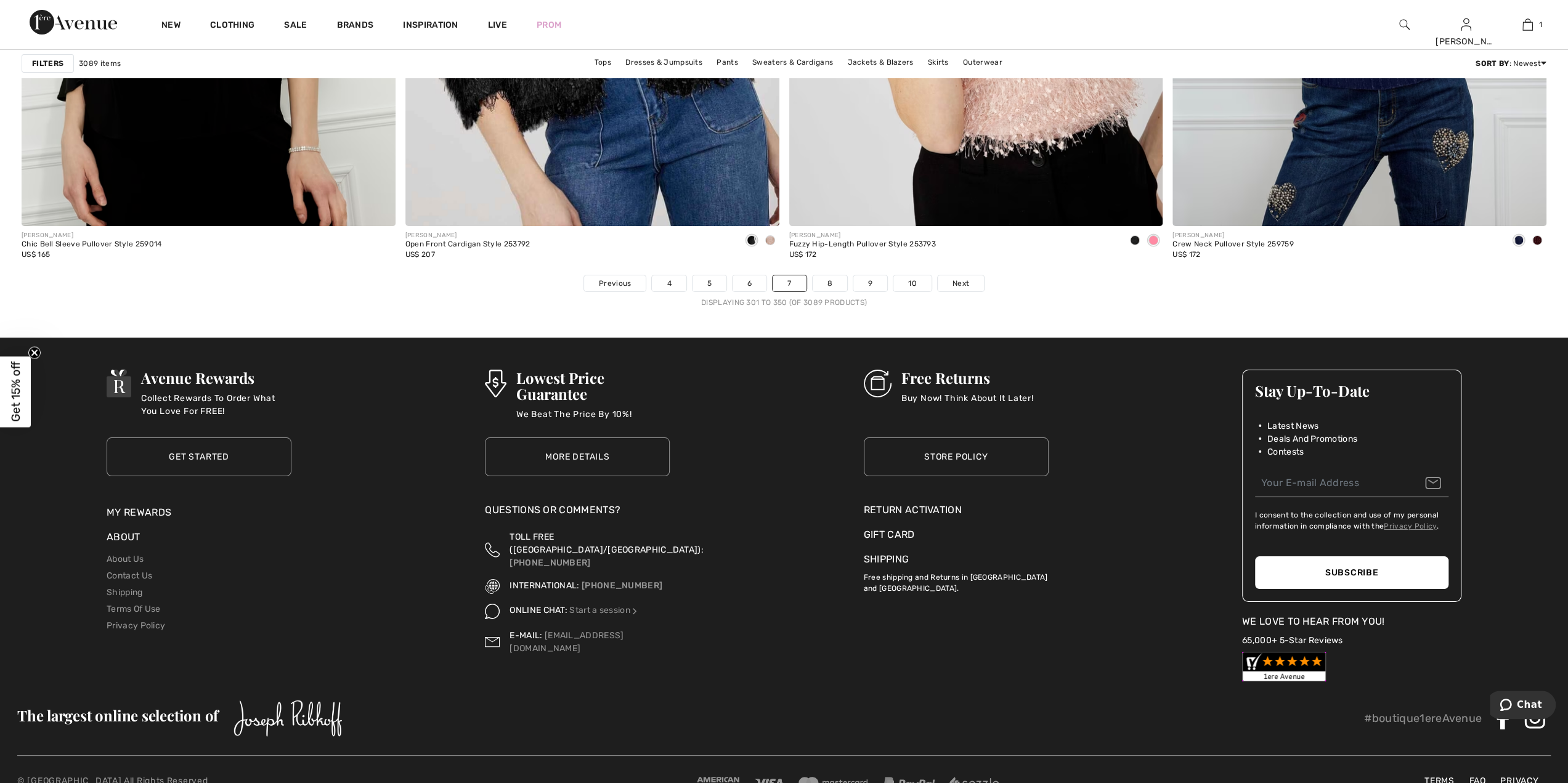
scroll to position [9271, 0]
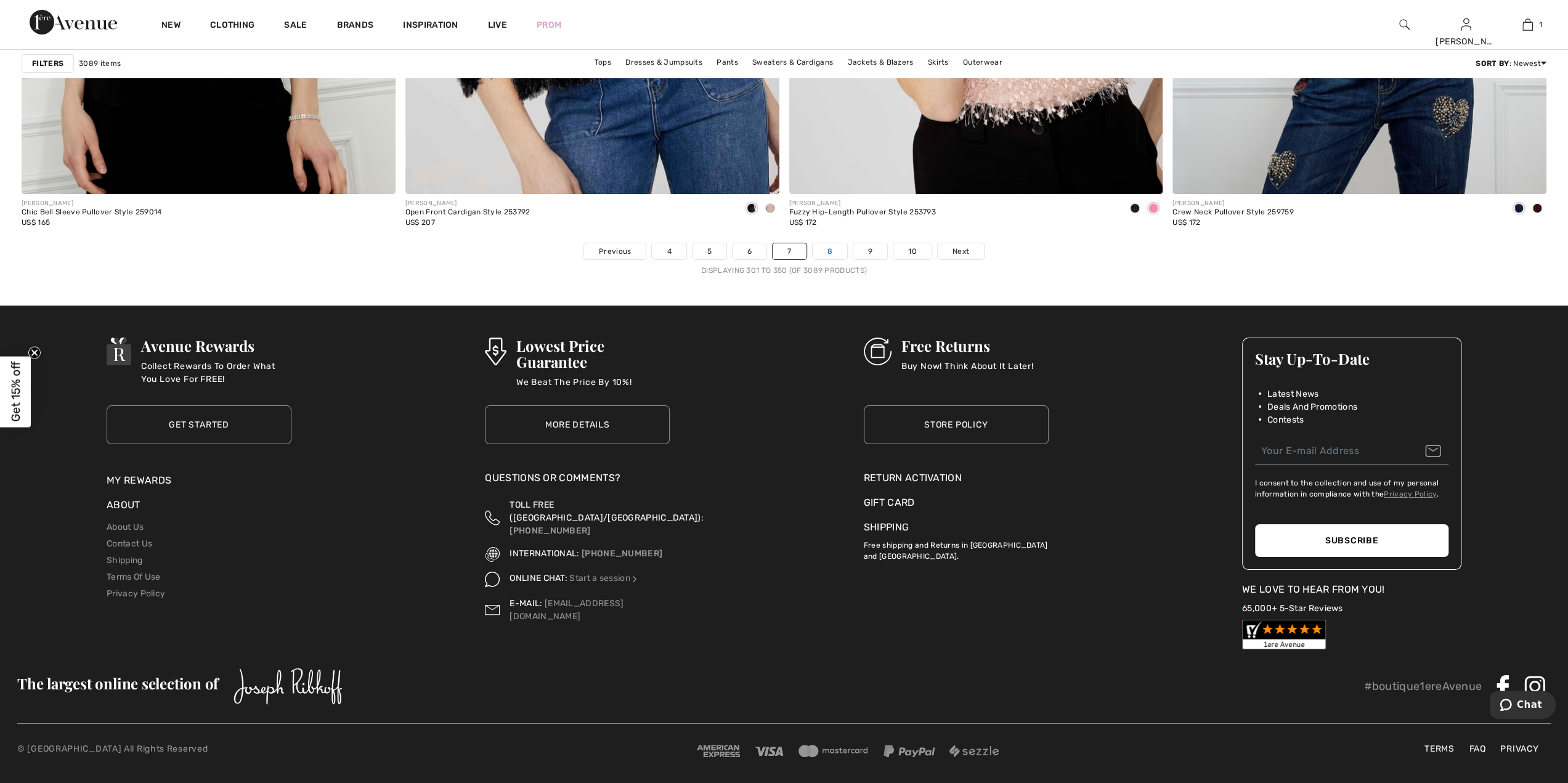
click at [835, 253] on link "8" at bounding box center [830, 251] width 35 height 16
click at [833, 250] on link "8" at bounding box center [830, 251] width 35 height 16
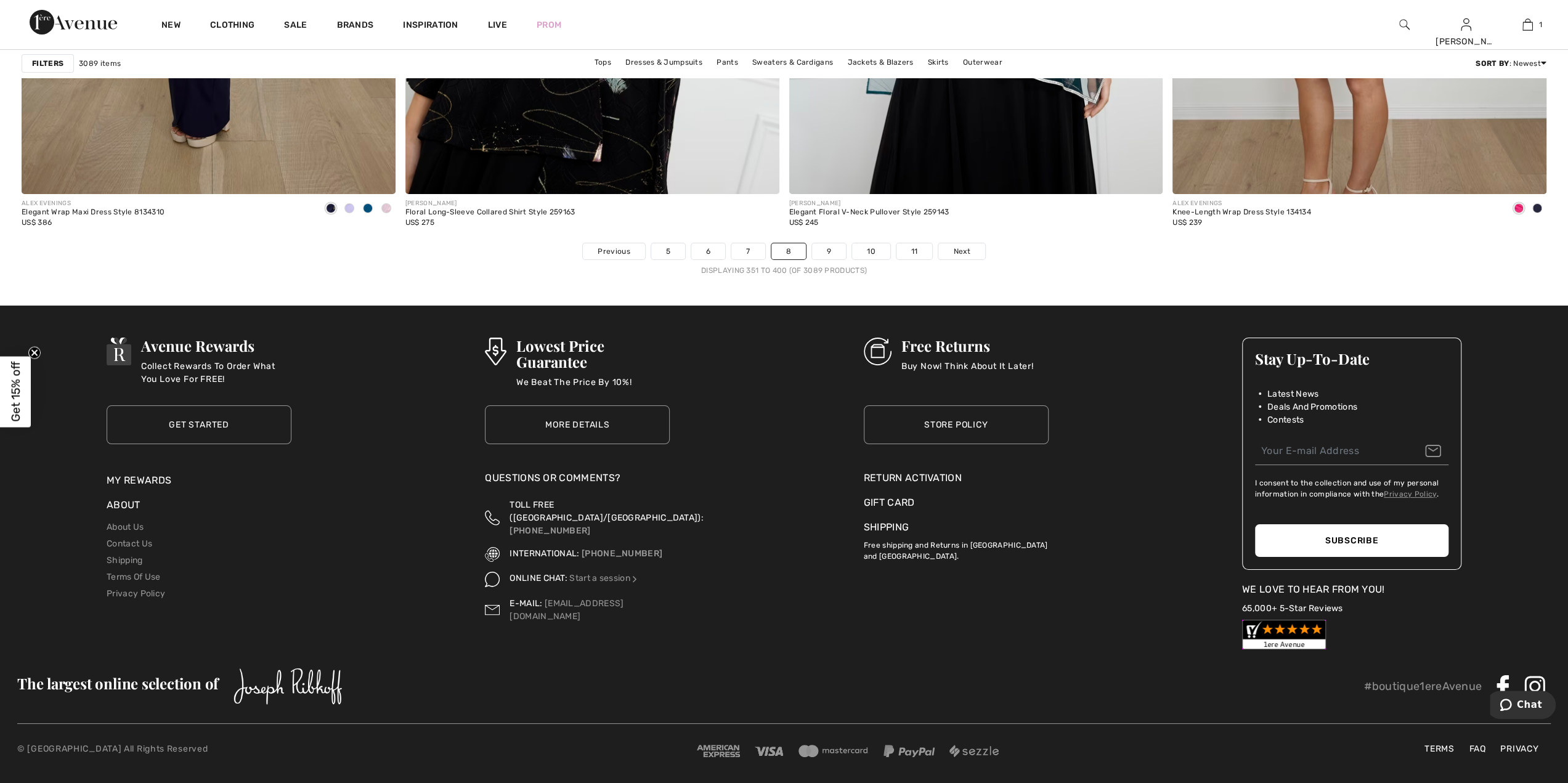
scroll to position [9271, 0]
click at [835, 257] on nav "Previous 5 6 7 8 9 10 11 Next Displaying 351 to 400 (of 3089 products)" at bounding box center [784, 259] width 1525 height 33
click at [834, 254] on link "9" at bounding box center [829, 251] width 34 height 16
click at [835, 251] on link "9" at bounding box center [829, 251] width 34 height 16
click at [834, 251] on link "9" at bounding box center [829, 251] width 34 height 16
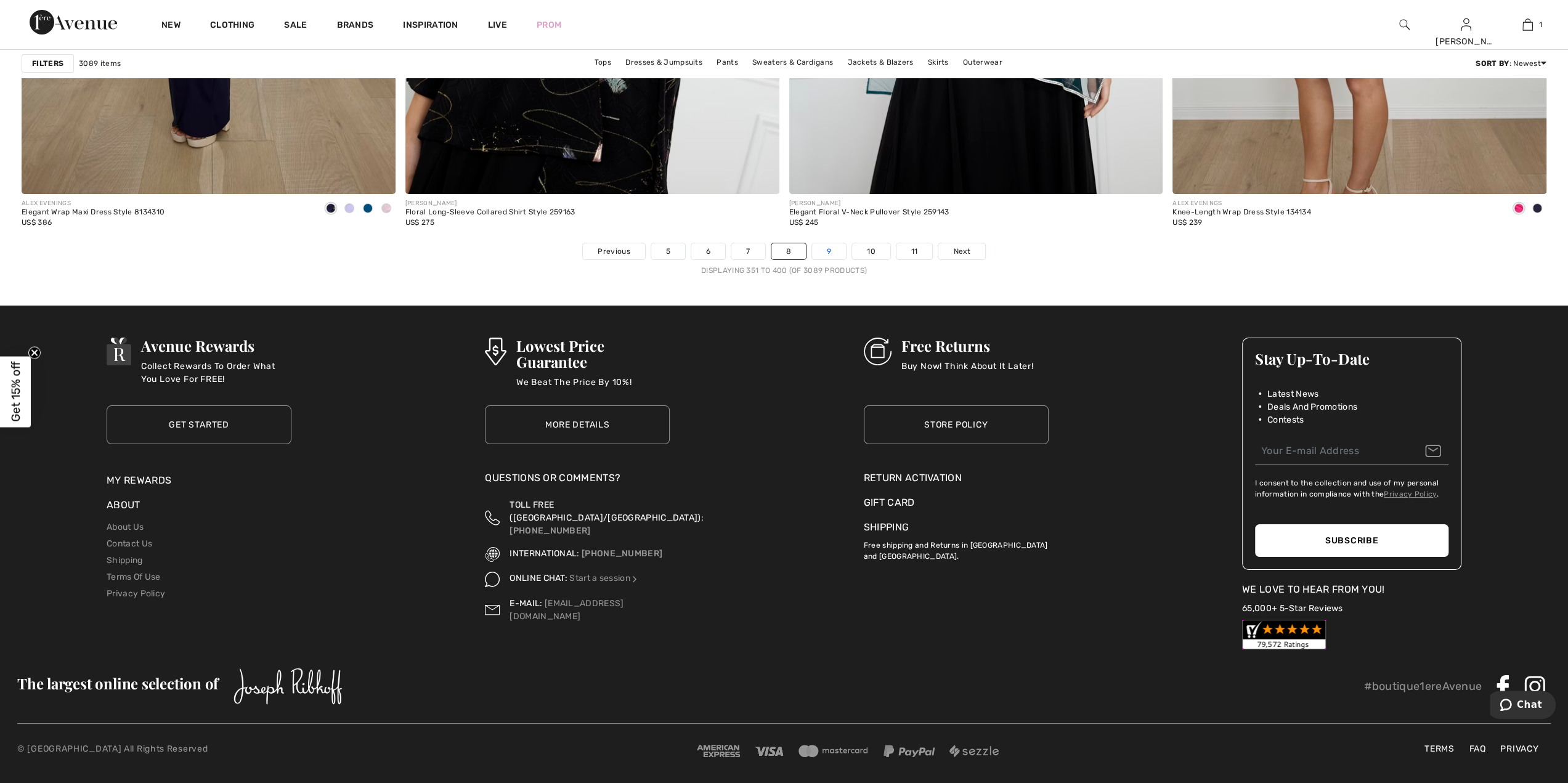
click at [834, 251] on link "9" at bounding box center [829, 251] width 34 height 16
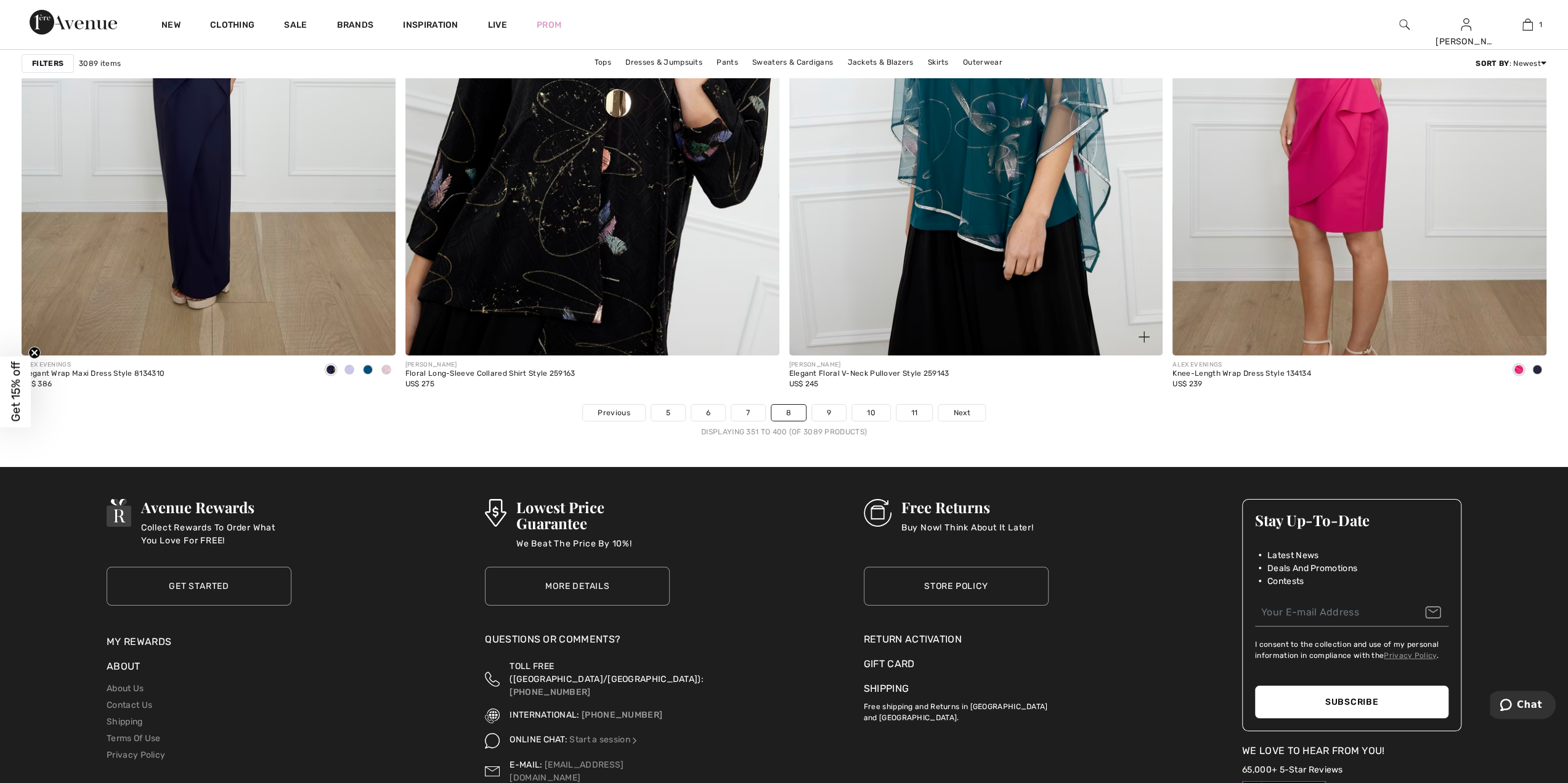
scroll to position [9024, 0]
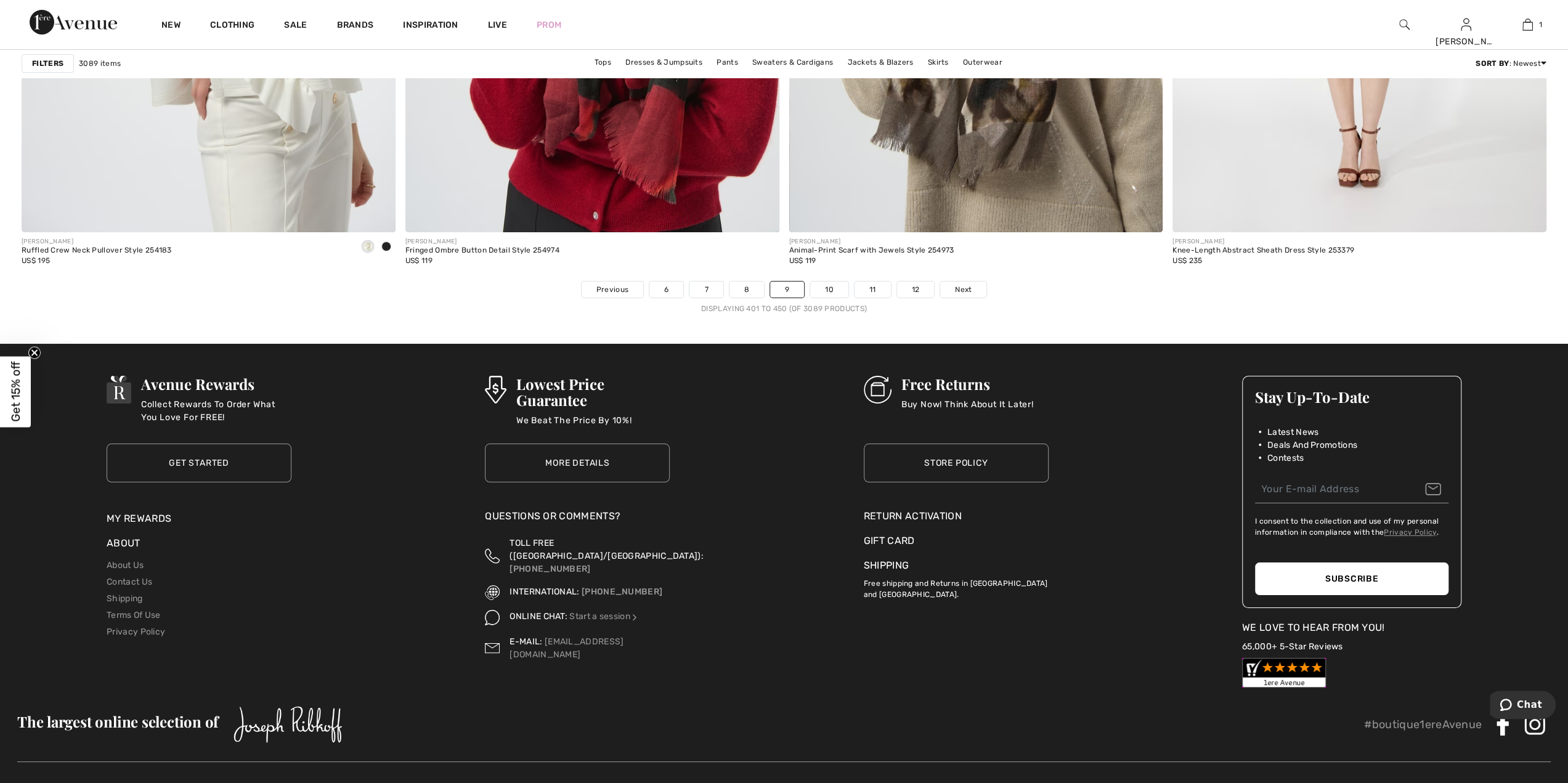
scroll to position [9271, 0]
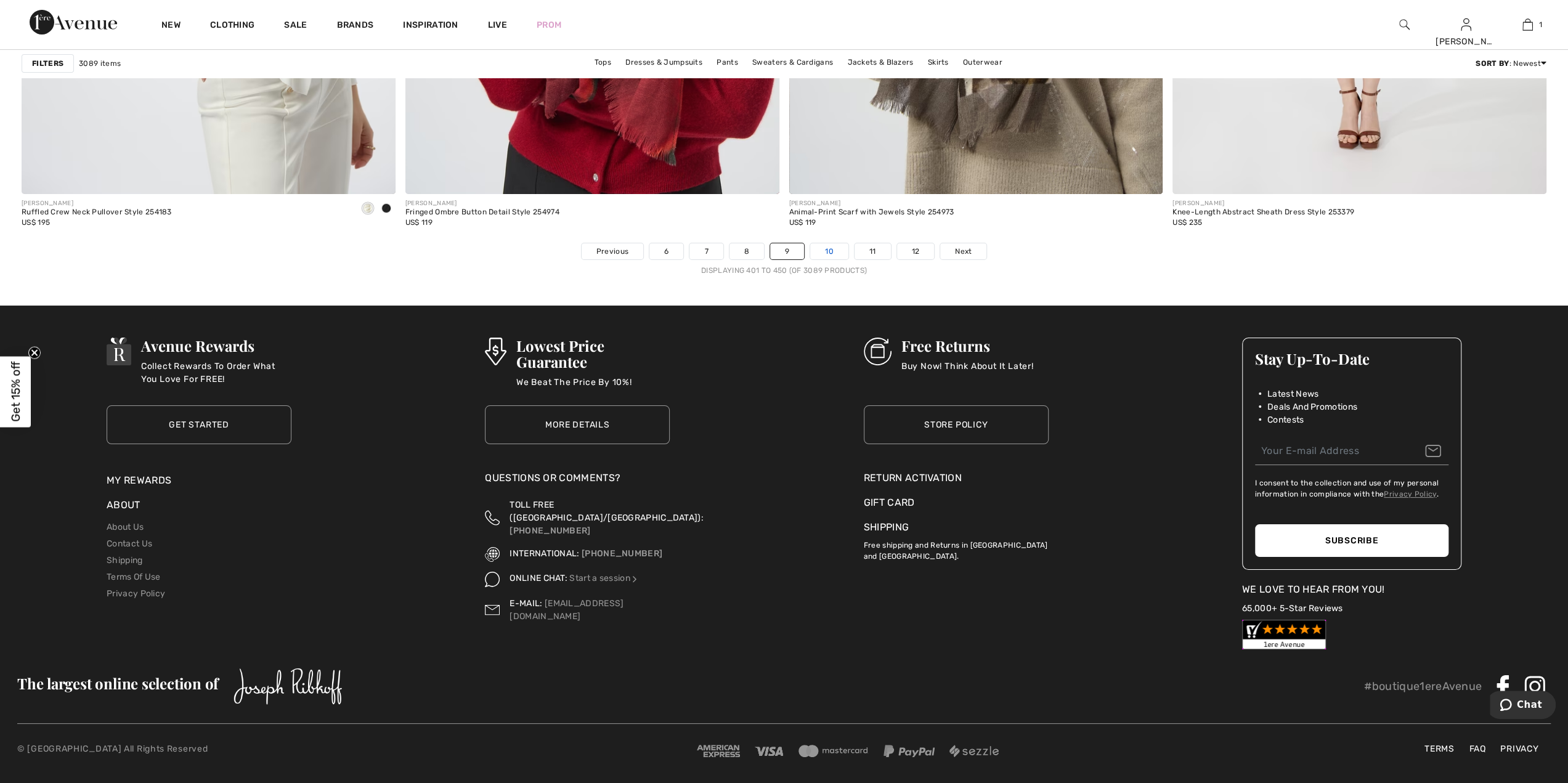
click at [836, 243] on link "10" at bounding box center [829, 251] width 38 height 16
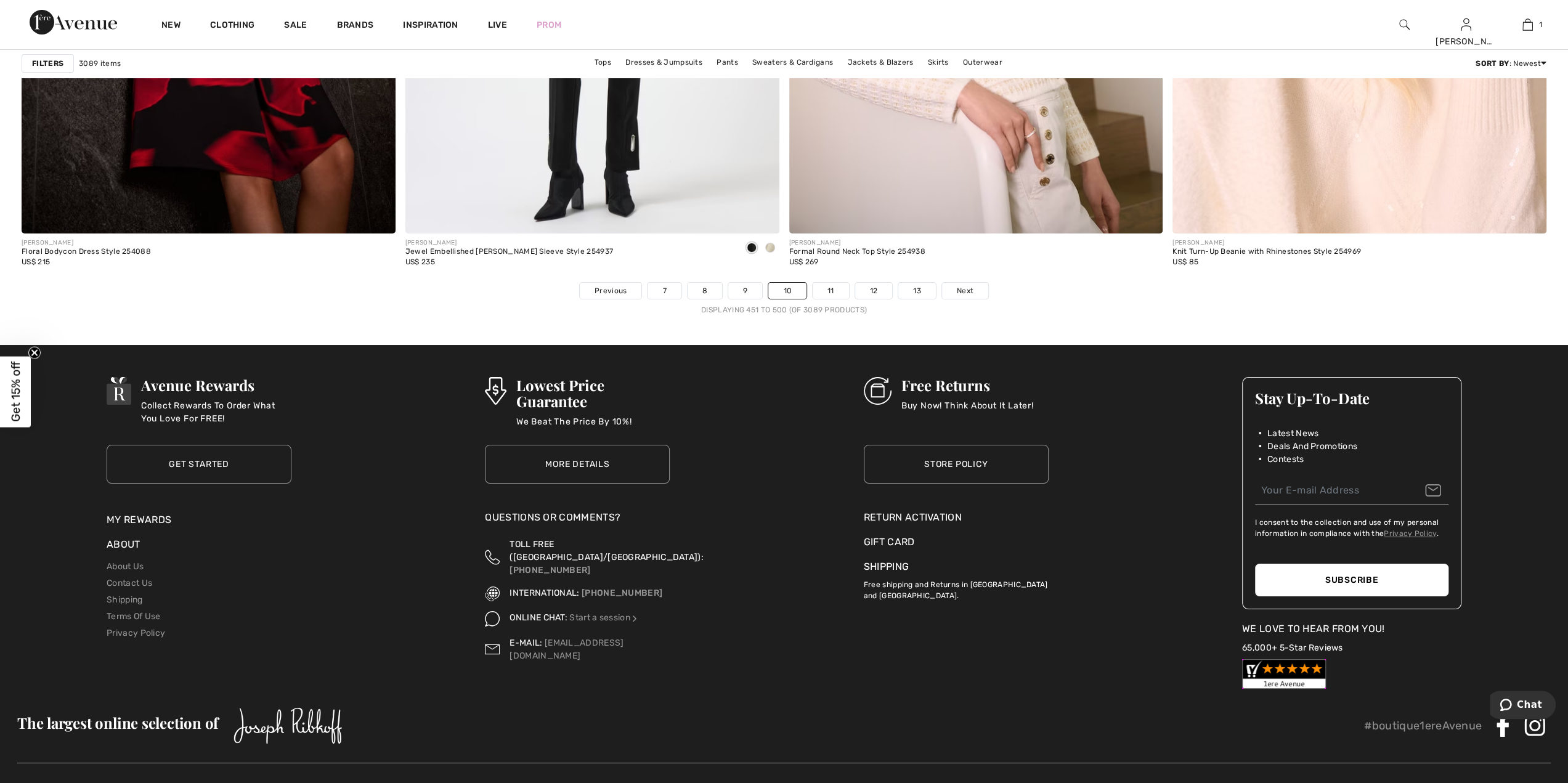
scroll to position [9271, 0]
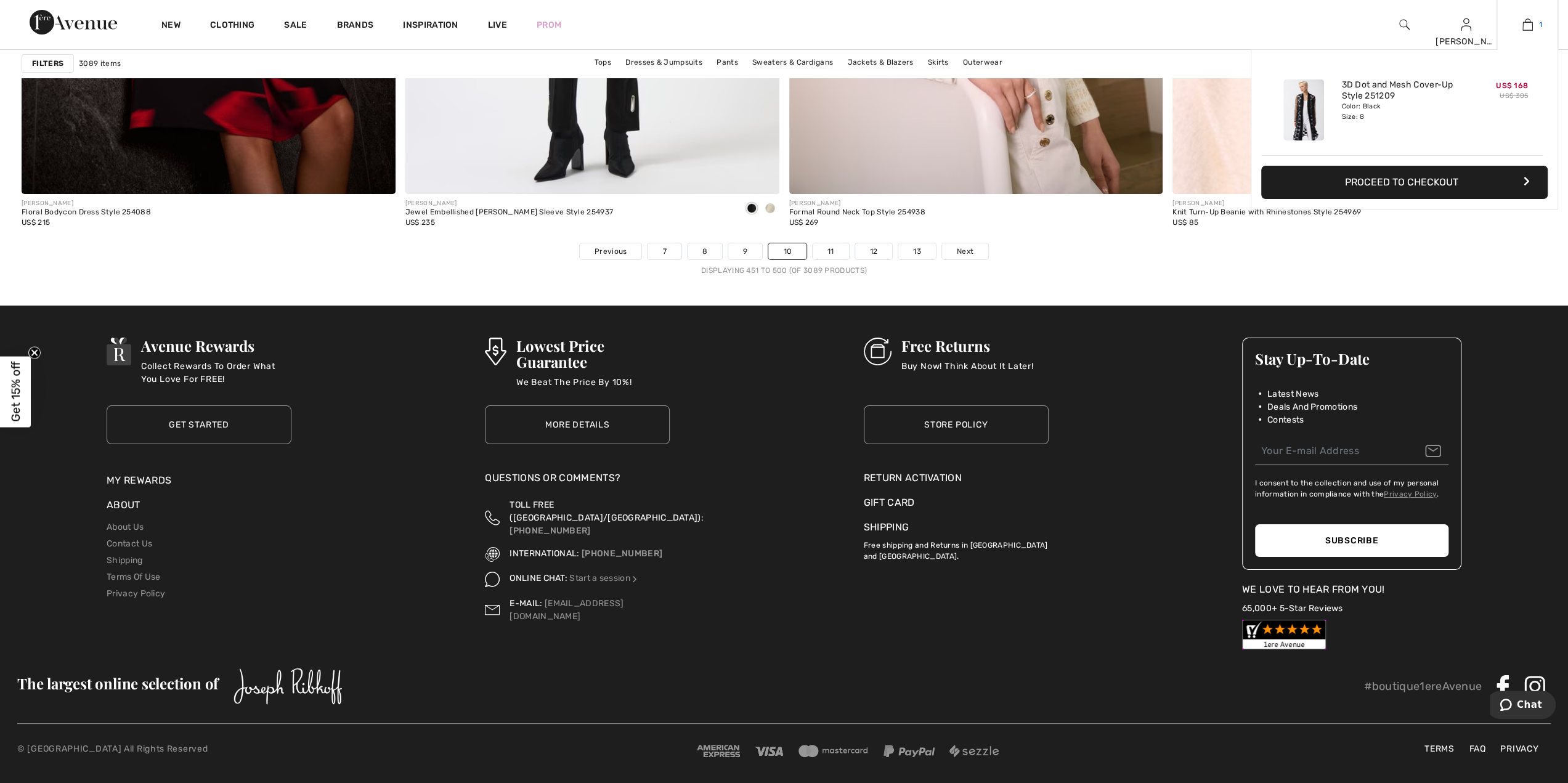
click at [1523, 26] on img at bounding box center [1528, 24] width 11 height 15
click at [1412, 182] on button "Proceed to Checkout" at bounding box center [1405, 182] width 287 height 33
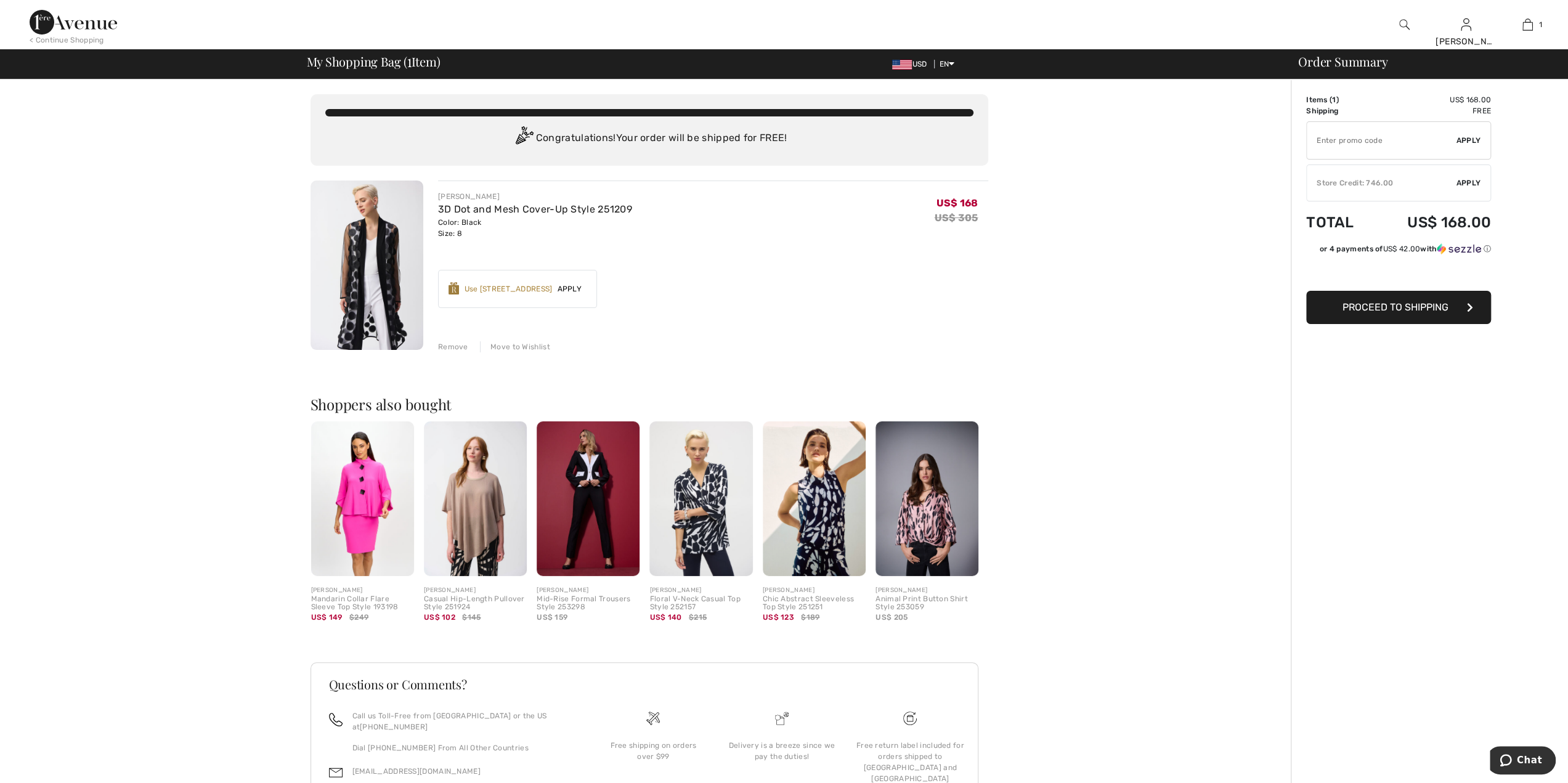
click at [1398, 307] on span "Proceed to Shipping" at bounding box center [1395, 307] width 106 height 12
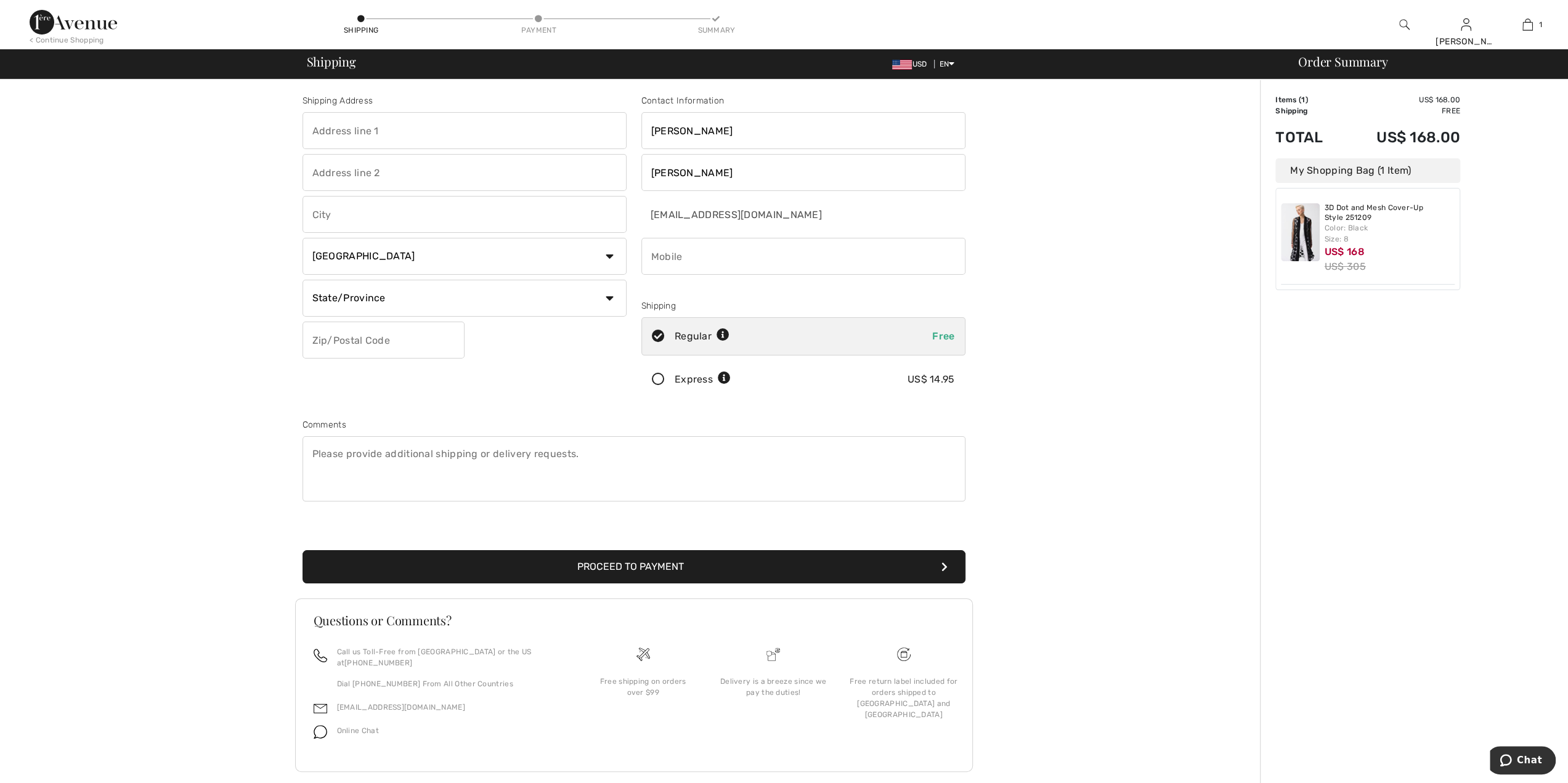
click at [732, 247] on input "phone" at bounding box center [803, 256] width 324 height 37
type input "2163123909"
type input "38100 [PERSON_NAME]"
type input "[PERSON_NAME][GEOGRAPHIC_DATA]"
select select "OH"
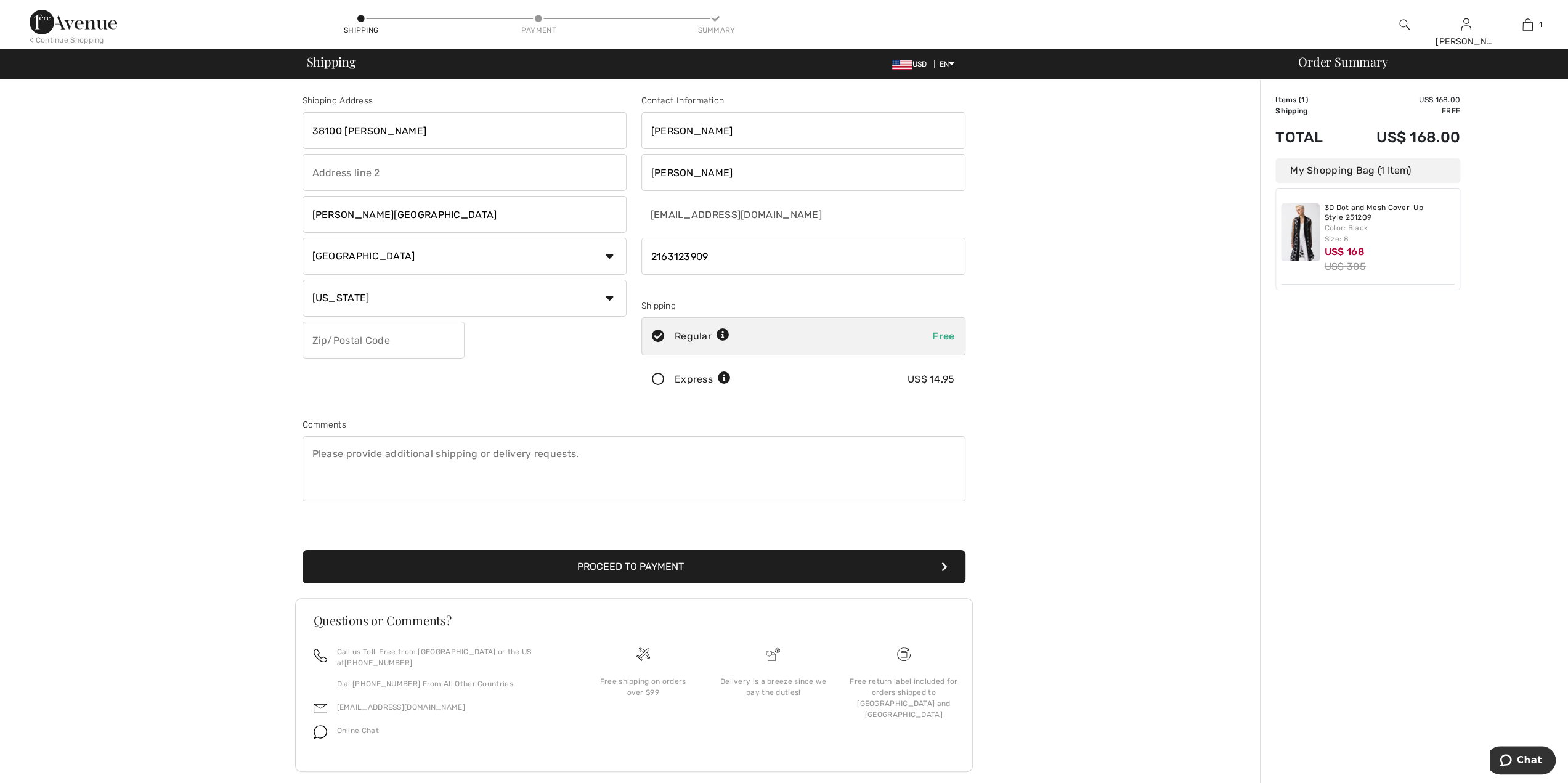
type input "44022"
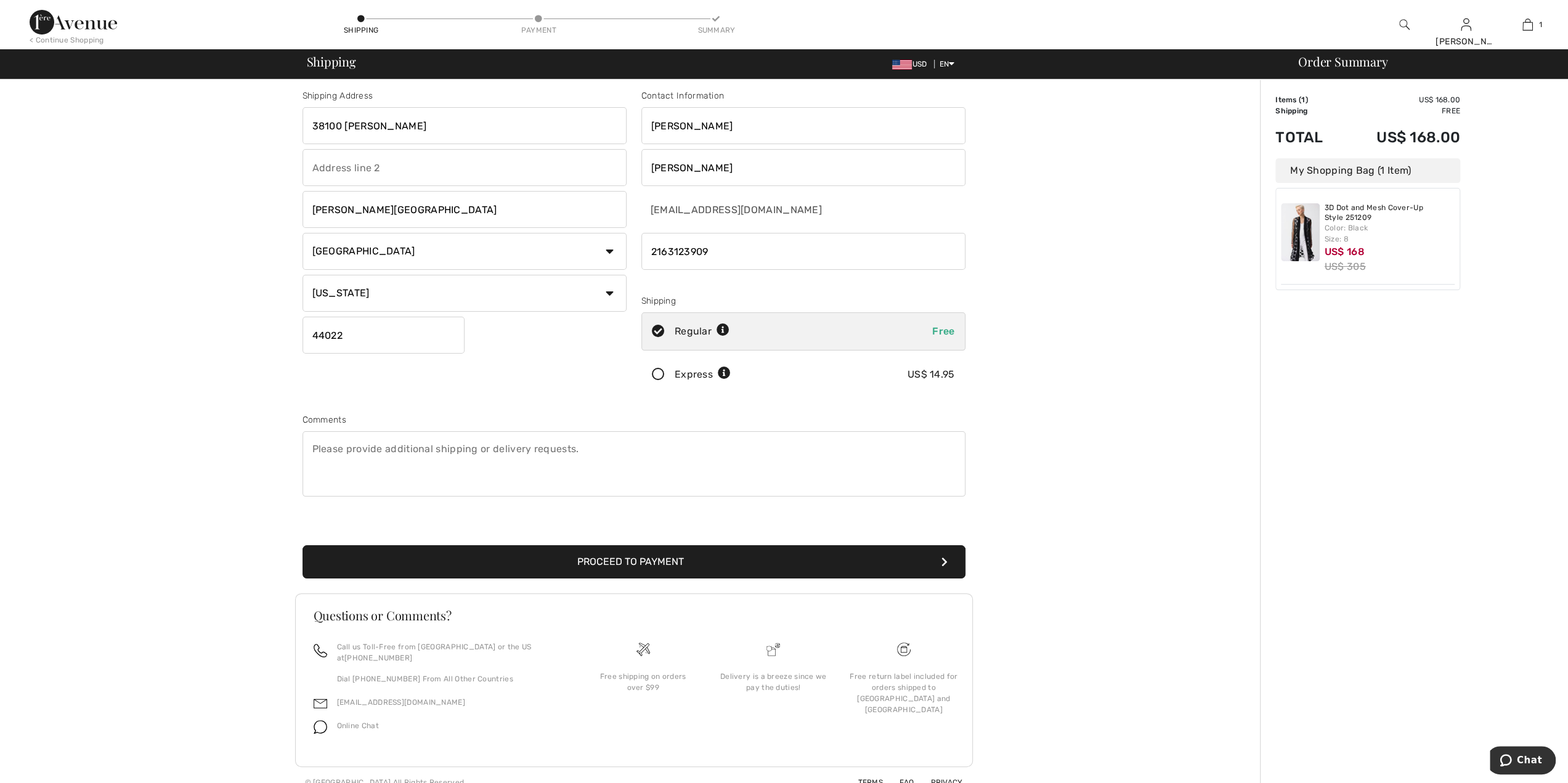
scroll to position [6, 0]
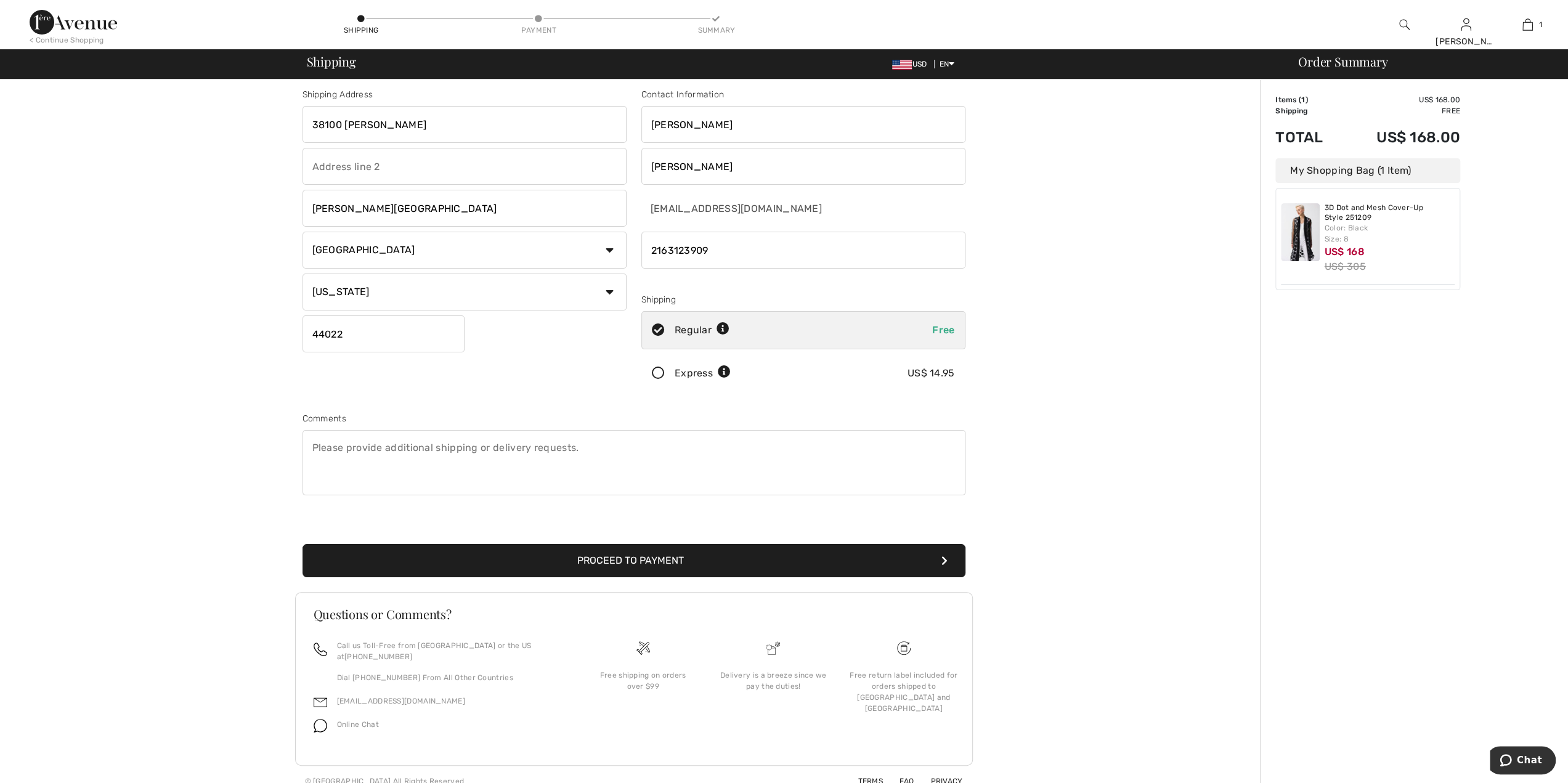
click at [734, 561] on button "Proceed to Payment" at bounding box center [634, 560] width 663 height 33
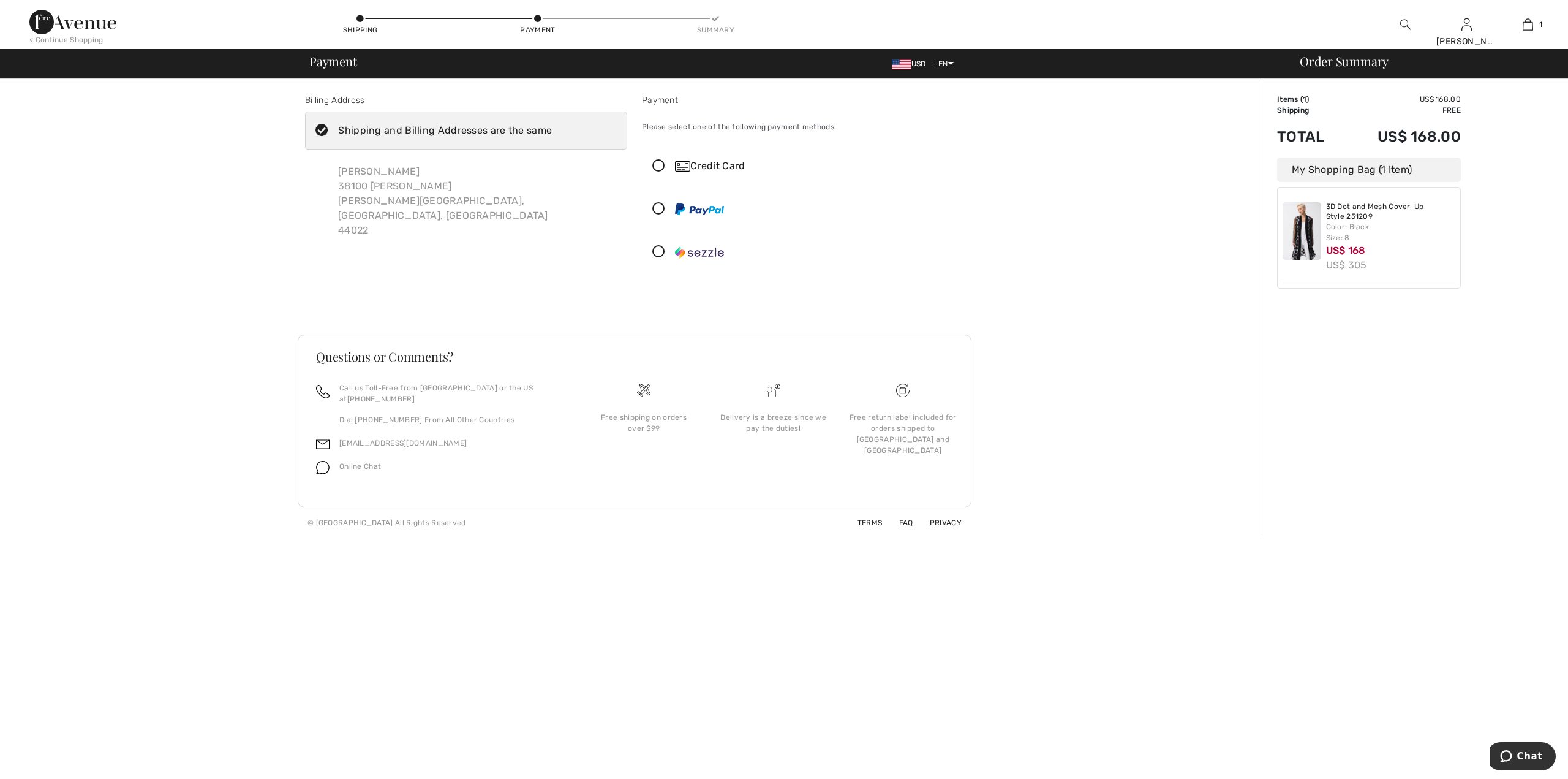
click at [693, 167] on div "Credit Card" at bounding box center [815, 166] width 280 height 15
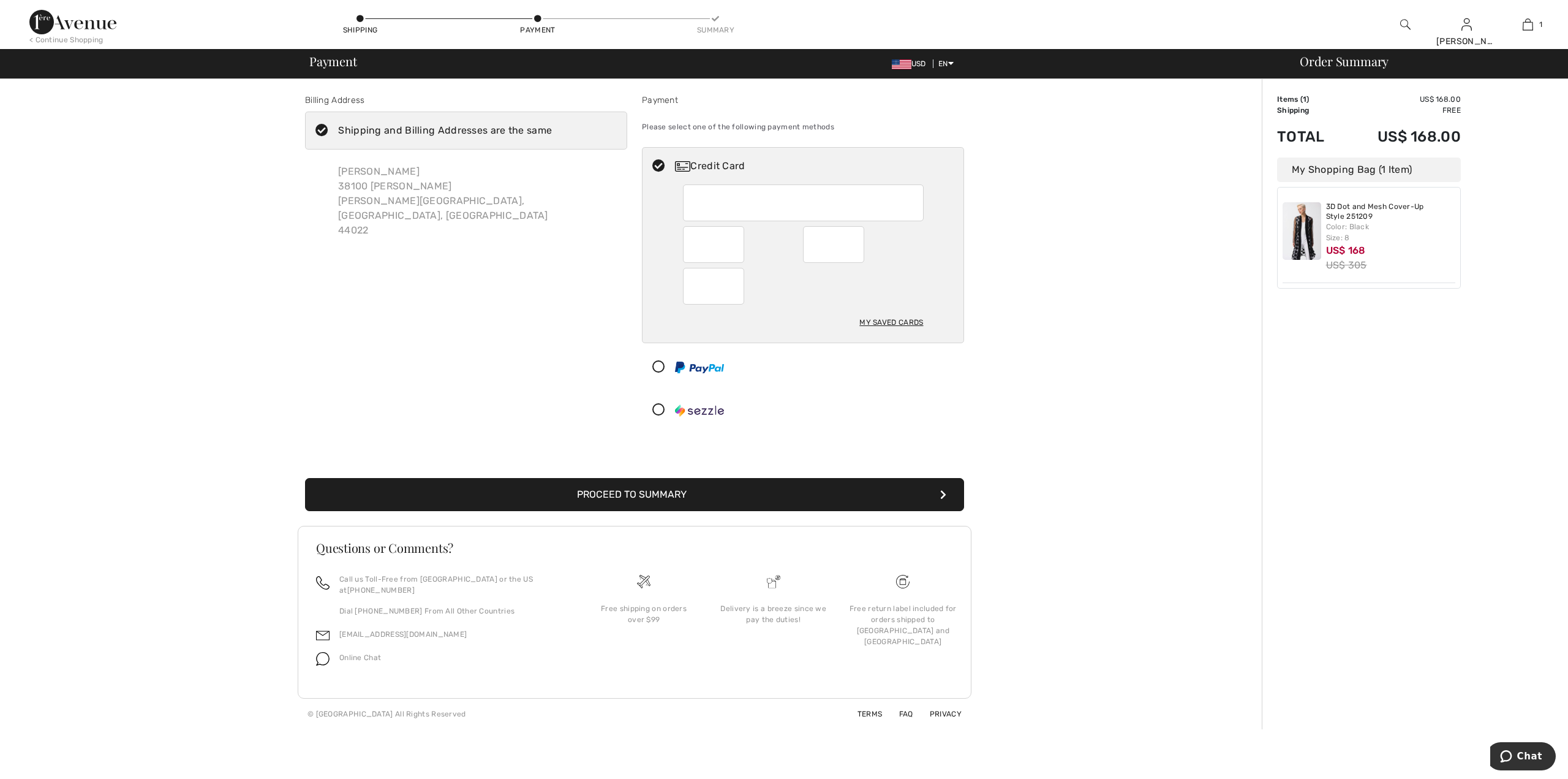
click at [672, 498] on button "Proceed to Summary" at bounding box center [635, 494] width 659 height 33
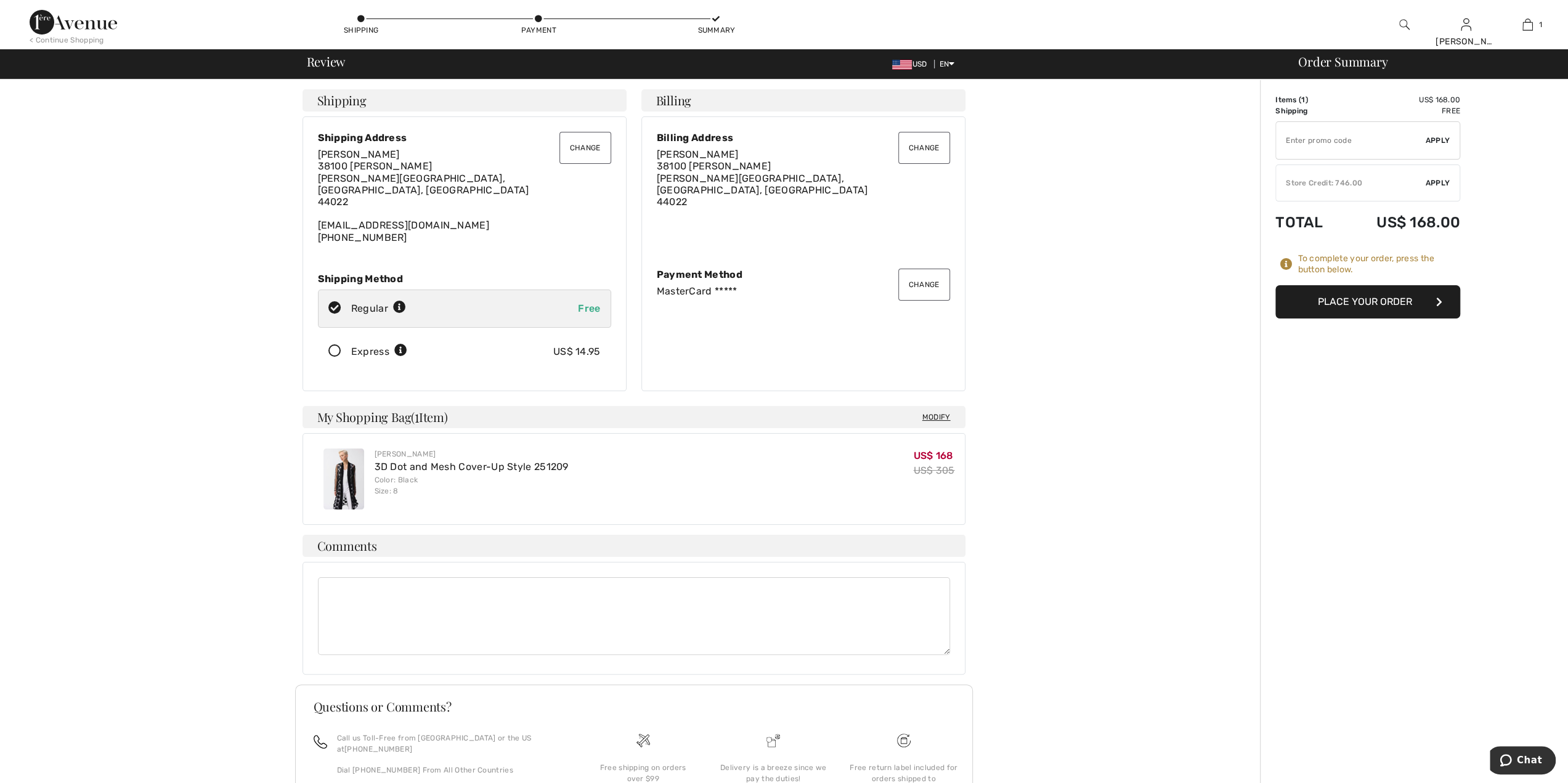
click at [1367, 304] on button "Place Your Order" at bounding box center [1367, 301] width 185 height 33
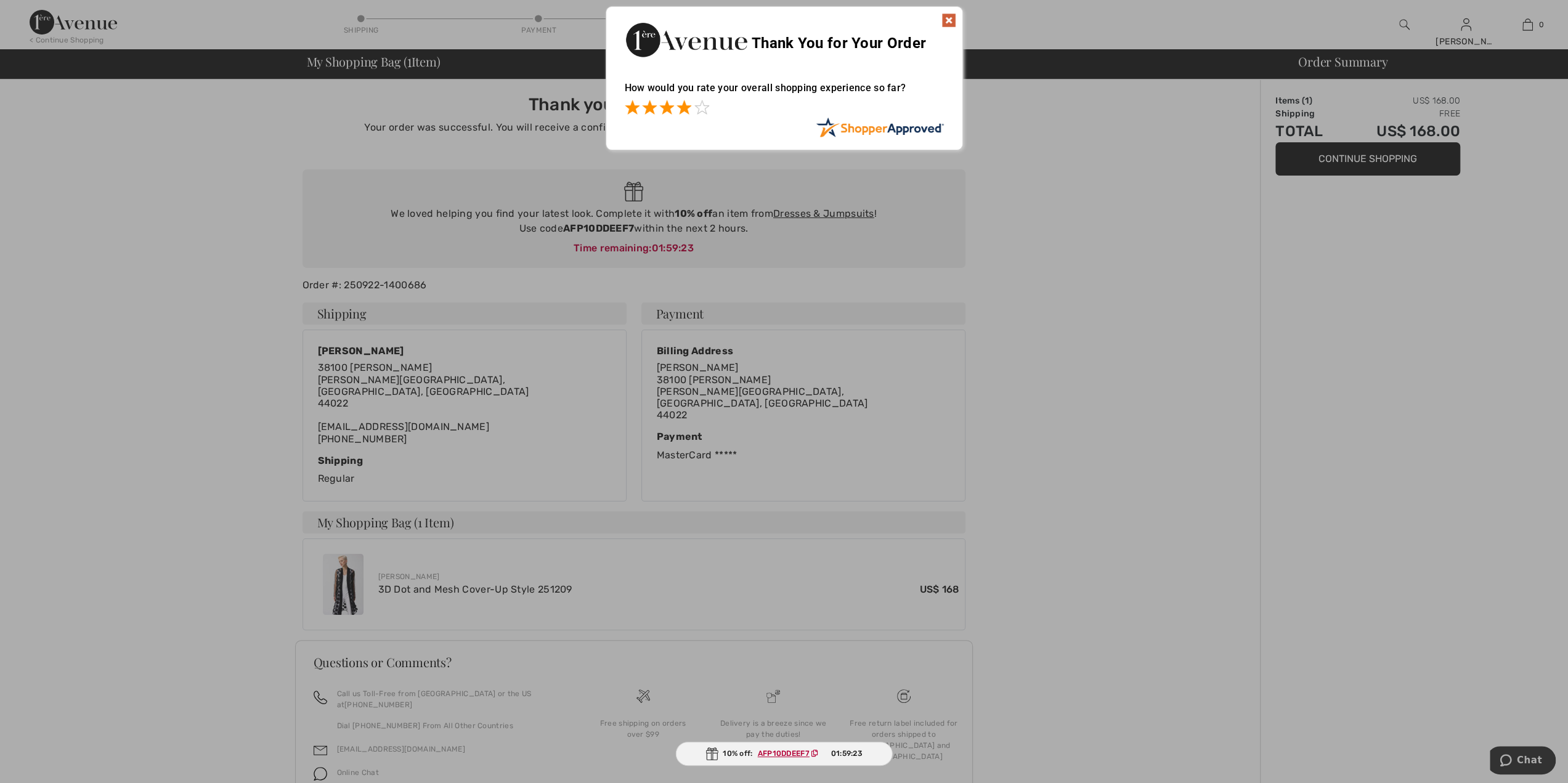
click at [685, 106] on span at bounding box center [683, 107] width 15 height 15
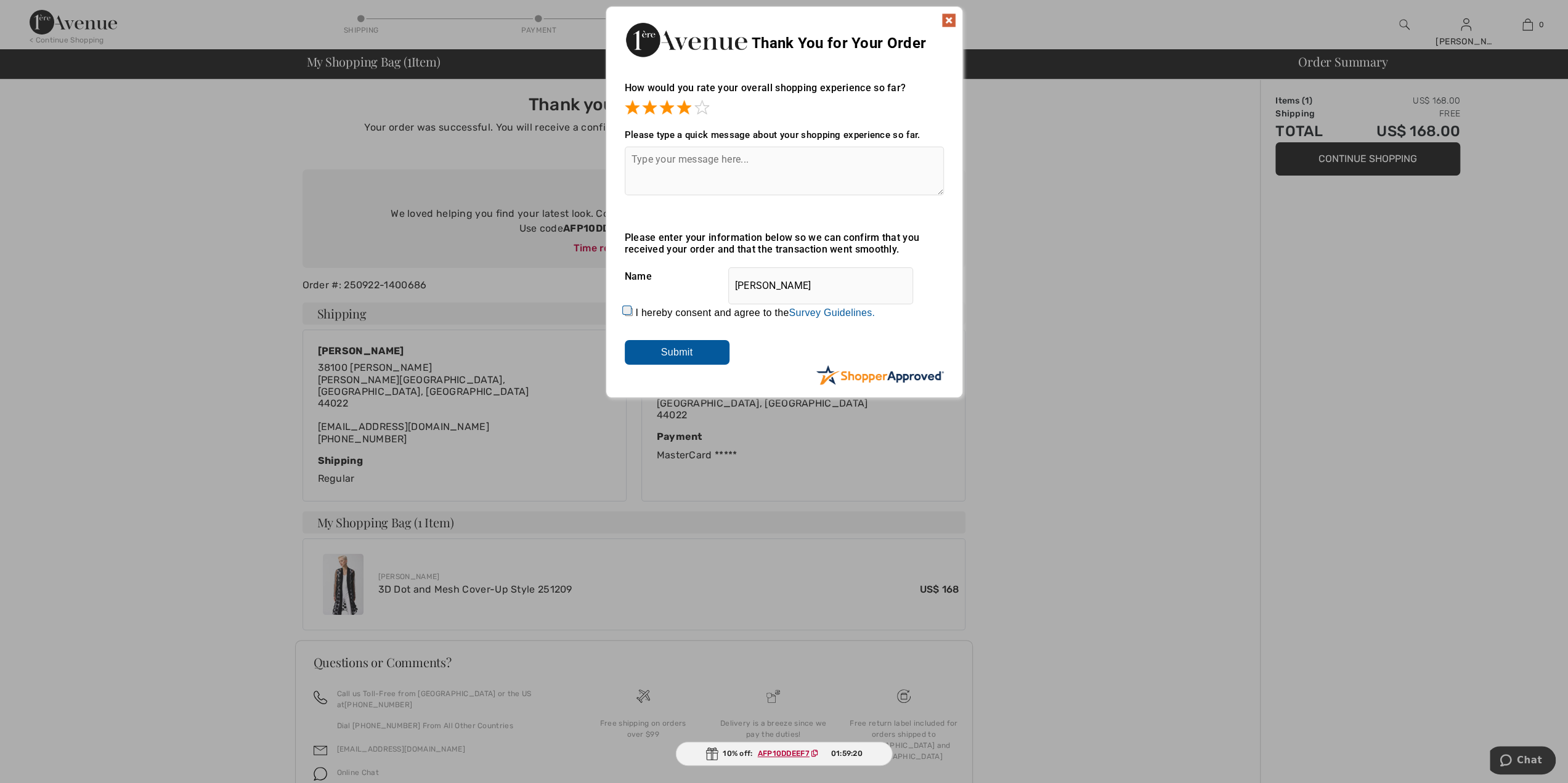
drag, startPoint x: 628, startPoint y: 309, endPoint x: 693, endPoint y: 349, distance: 76.3
click at [693, 349] on div "Please enter your information below so we can confirm that you received your or…" at bounding box center [784, 298] width 319 height 133
click at [685, 349] on input "Submit" at bounding box center [676, 352] width 105 height 25
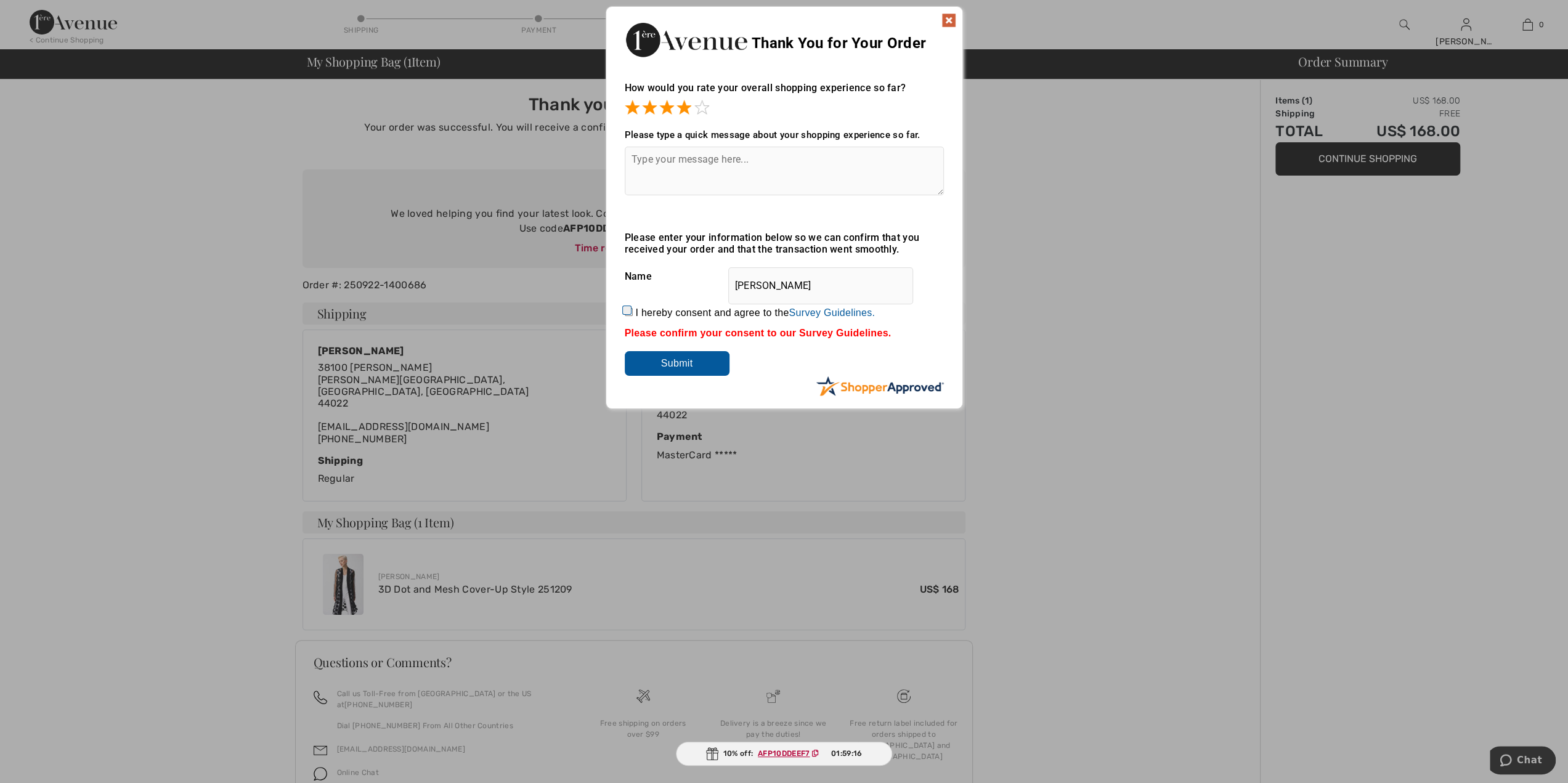
drag, startPoint x: 628, startPoint y: 311, endPoint x: 638, endPoint y: 280, distance: 32.6
click at [631, 311] on input "I hereby consent and agree to the By submitting a review, you grant permission …" at bounding box center [628, 312] width 8 height 8
checkbox input "true"
click at [722, 184] on textarea at bounding box center [784, 170] width 319 height 49
click at [954, 22] on img at bounding box center [948, 20] width 15 height 15
